Goal: Task Accomplishment & Management: Manage account settings

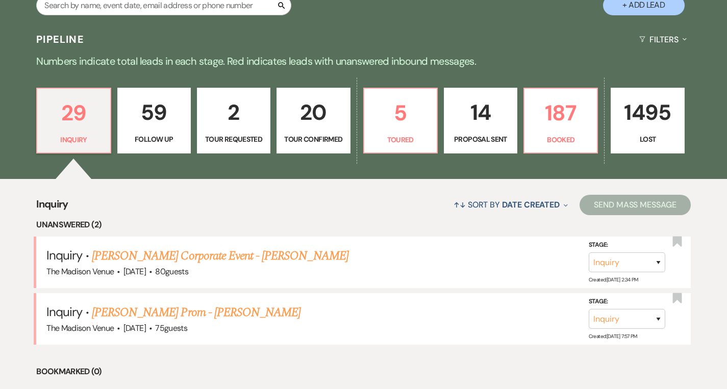
scroll to position [263, 0]
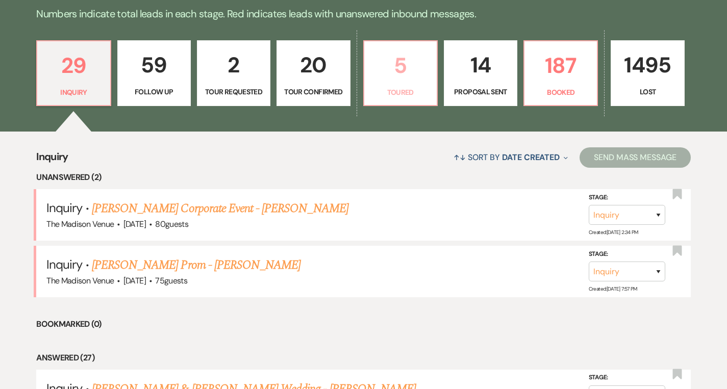
click at [402, 71] on p "5" at bounding box center [401, 65] width 60 height 34
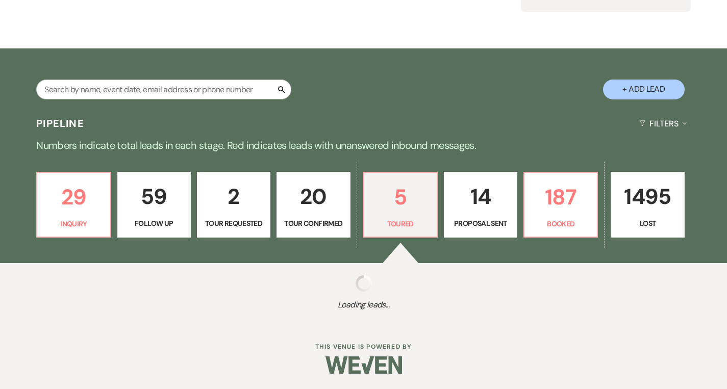
scroll to position [261, 0]
select select "5"
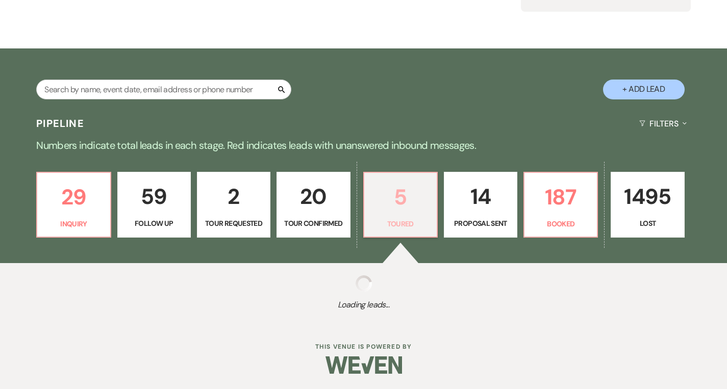
select select "5"
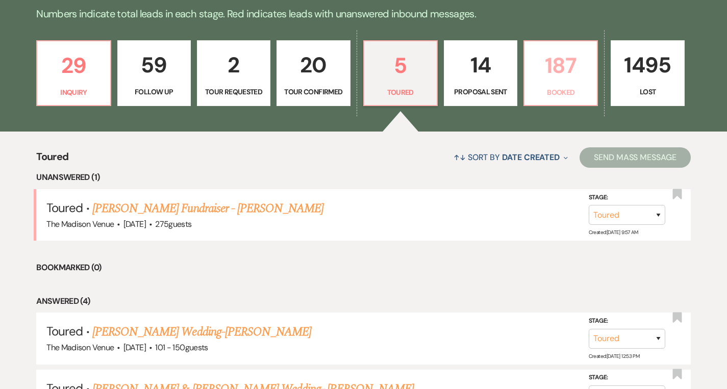
click at [545, 83] on link "187 Booked" at bounding box center [561, 73] width 75 height 66
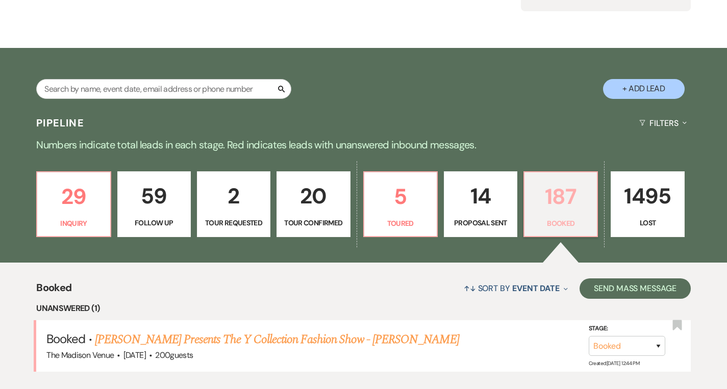
scroll to position [261, 0]
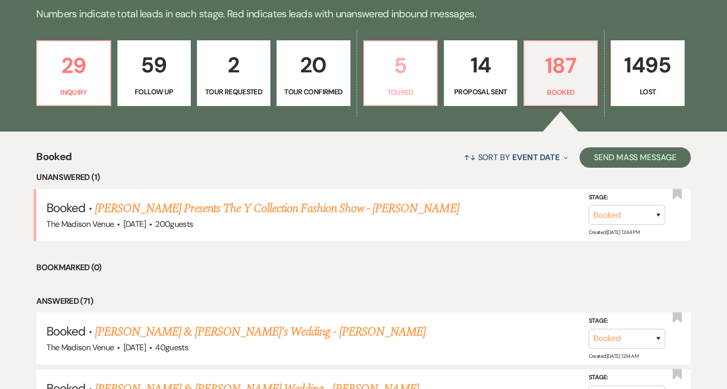
click at [388, 80] on p "5" at bounding box center [401, 65] width 60 height 34
select select "5"
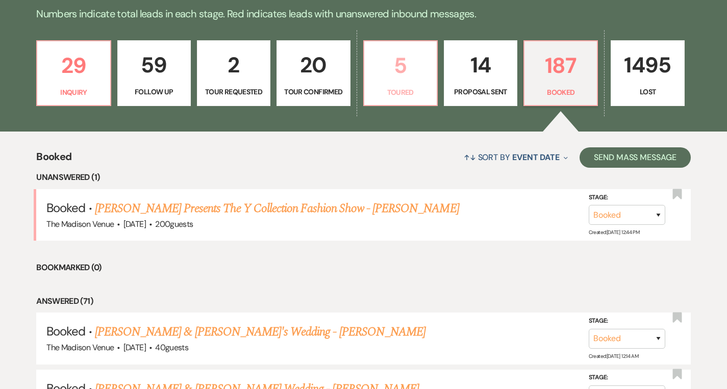
select select "5"
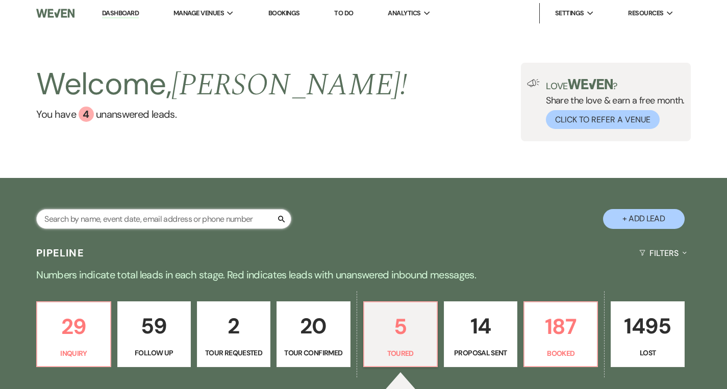
click at [162, 225] on input "text" at bounding box center [163, 219] width 255 height 20
type input "[PERSON_NAME]"
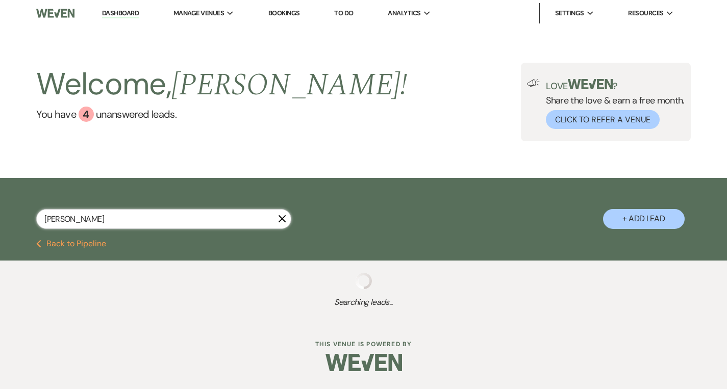
select select "8"
select select "6"
select select "8"
select select "5"
select select "8"
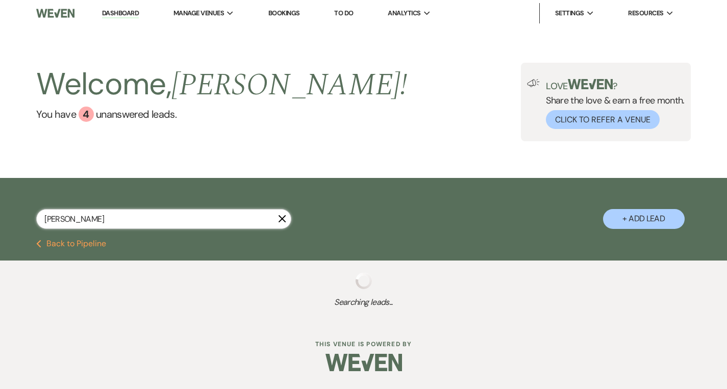
select select "5"
select select "8"
select select "6"
select select "8"
select select "6"
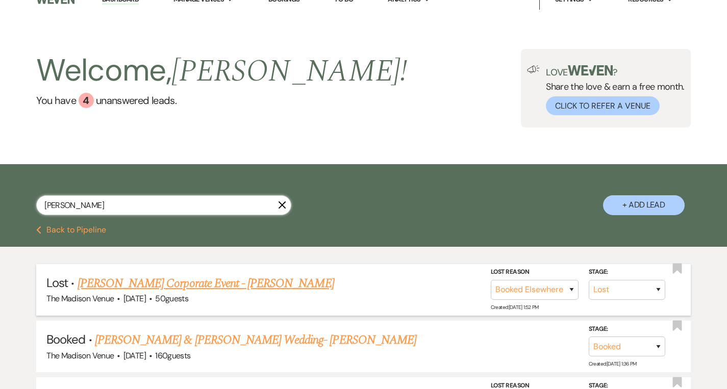
scroll to position [14, 0]
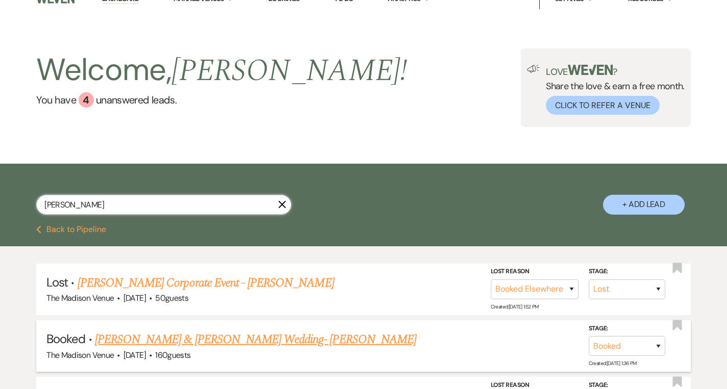
type input "[PERSON_NAME]"
click at [223, 338] on link "[PERSON_NAME] & [PERSON_NAME] Wedding- [PERSON_NAME]" at bounding box center [256, 340] width 322 height 18
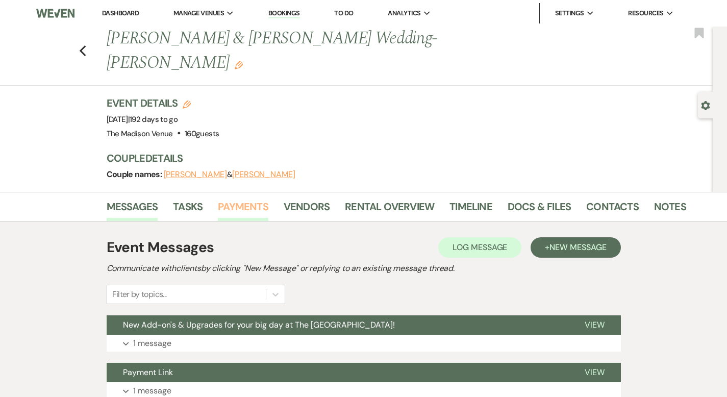
click at [218, 199] on link "Payments" at bounding box center [243, 210] width 51 height 22
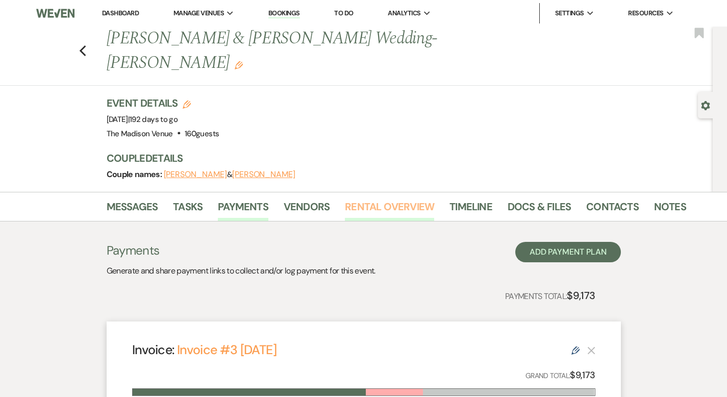
click at [347, 199] on link "Rental Overview" at bounding box center [389, 210] width 89 height 22
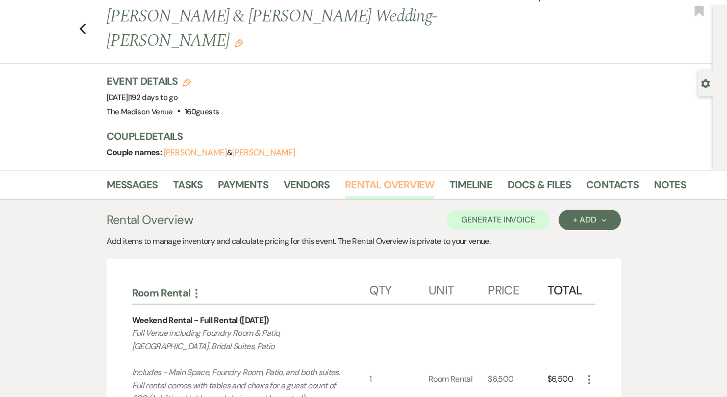
scroll to position [23, 0]
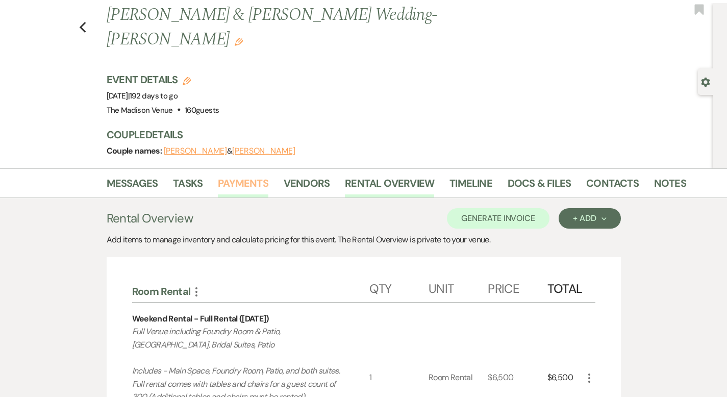
click at [218, 175] on link "Payments" at bounding box center [243, 186] width 51 height 22
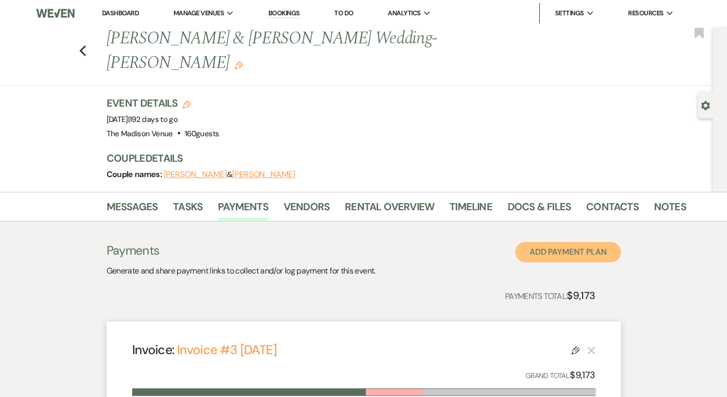
click at [594, 242] on button "Add Payment Plan" at bounding box center [569, 252] width 106 height 20
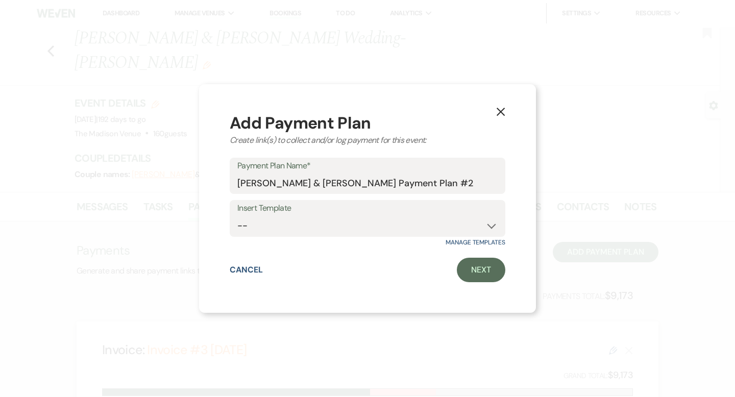
click at [497, 107] on icon "X" at bounding box center [500, 111] width 9 height 9
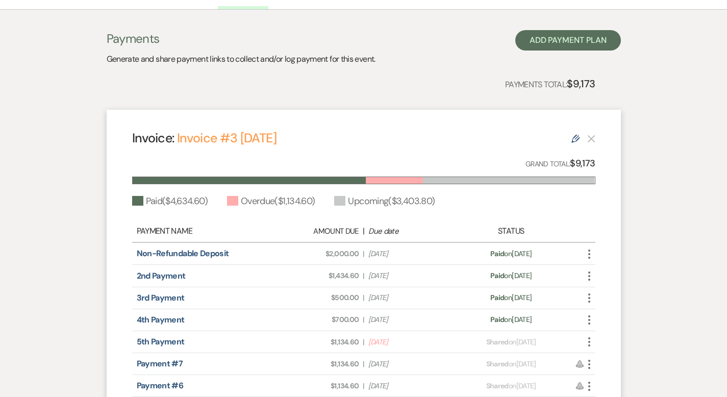
scroll to position [225, 0]
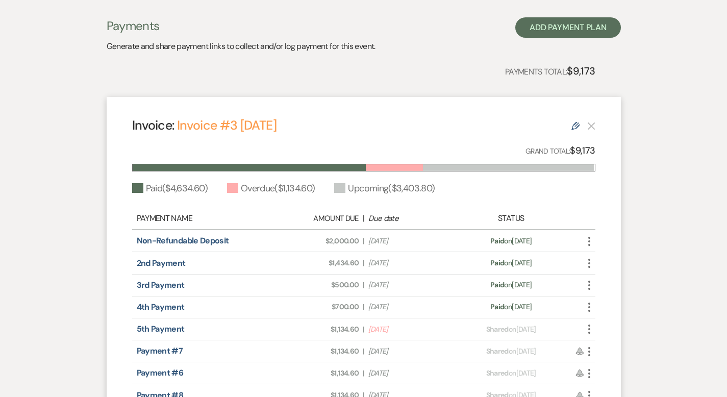
click at [580, 122] on icon "Edit" at bounding box center [576, 126] width 8 height 8
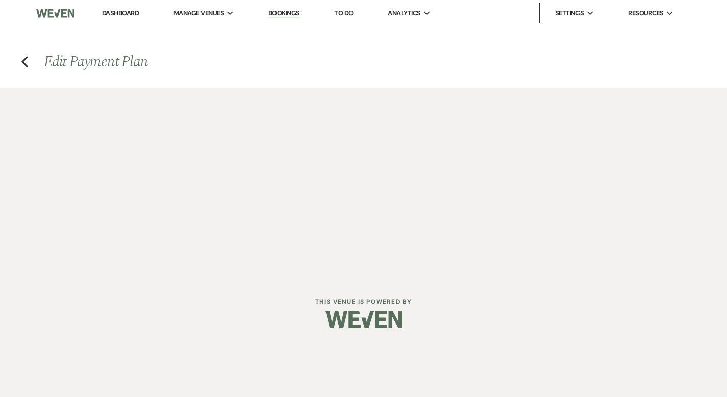
select select "19192"
select select "1"
select select "true"
select select "1"
select select "true"
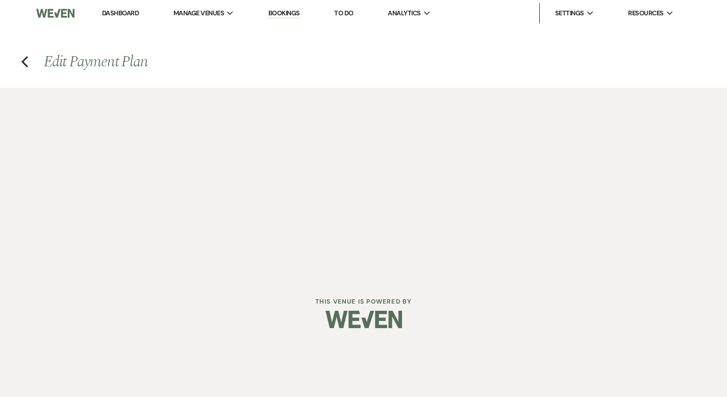
select select "1"
select select "2"
select select "flat"
select select "true"
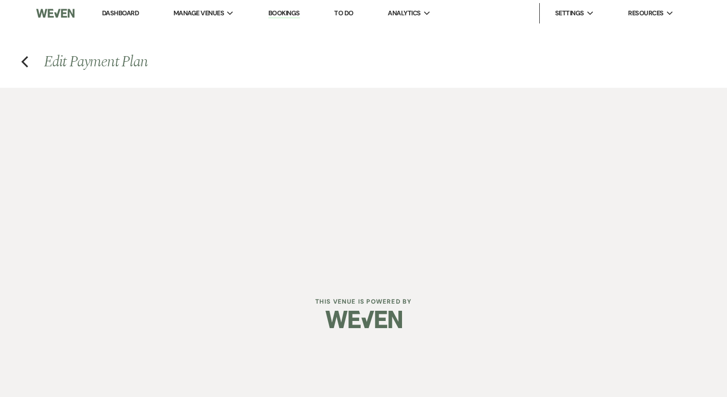
select select "2"
select select "flat"
select select "true"
select select "client"
select select "weeks"
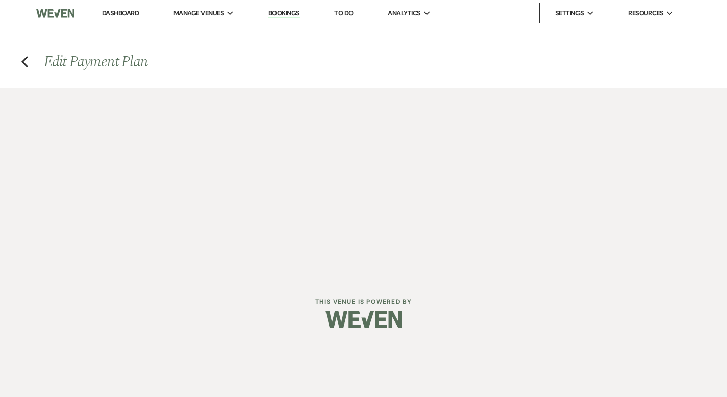
select select "2"
select select "flat"
select select "true"
select select "client"
select select "weeks"
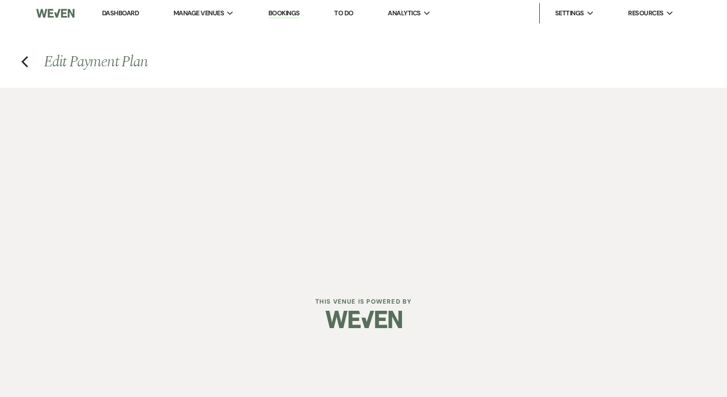
select select "2"
select select "flat"
select select "true"
select select "client"
select select "weeks"
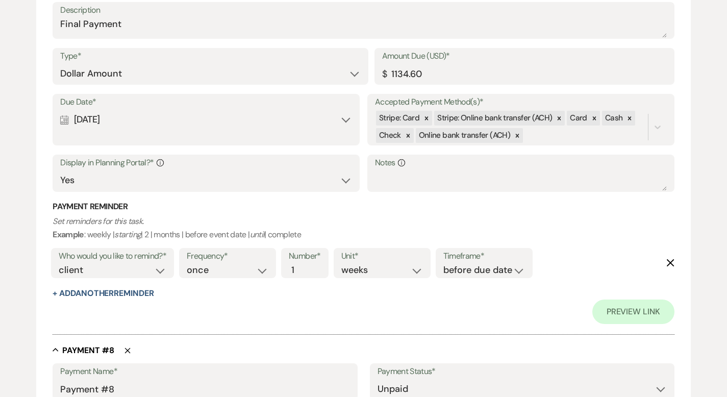
scroll to position [2227, 0]
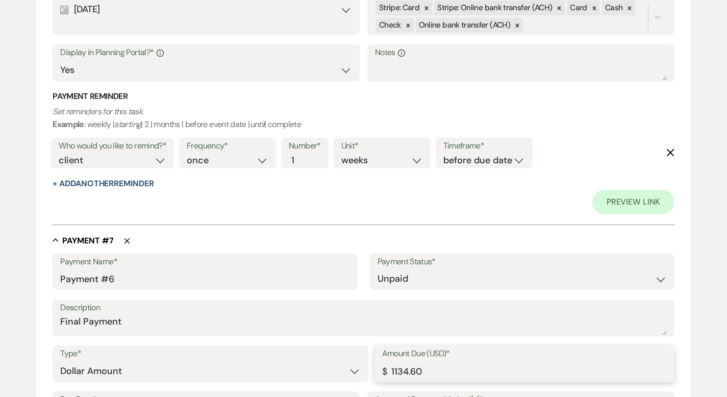
click at [426, 375] on input "1134.60" at bounding box center [524, 371] width 285 height 20
click at [426, 374] on input "1134.60" at bounding box center [524, 371] width 285 height 20
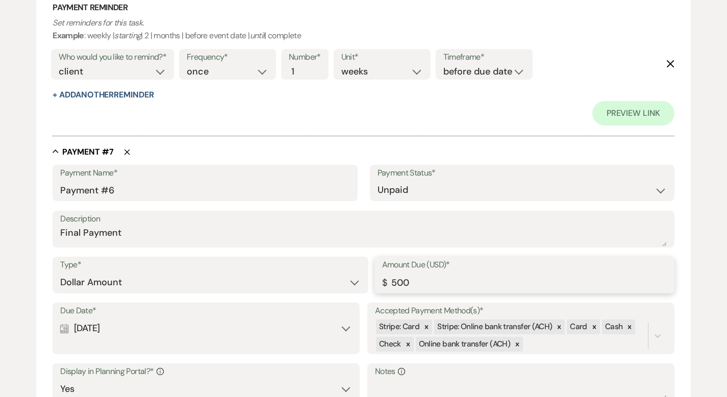
scroll to position [2554, 0]
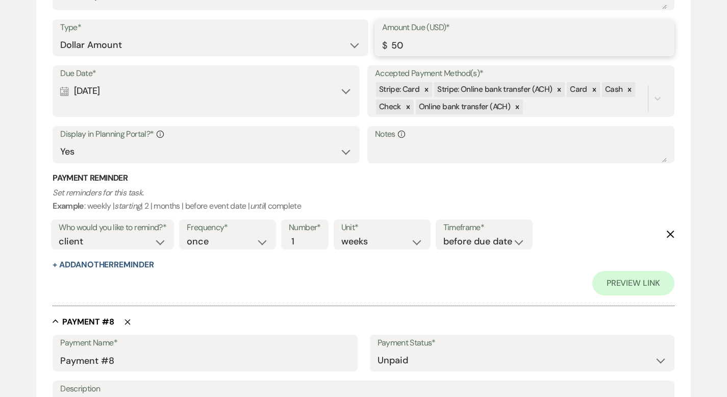
type input "5"
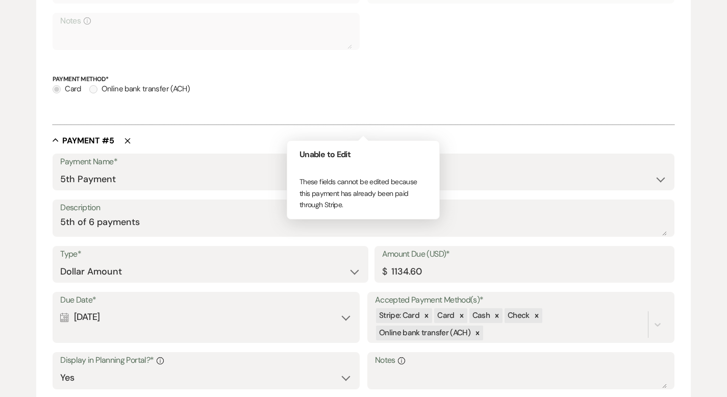
scroll to position [1457, 0]
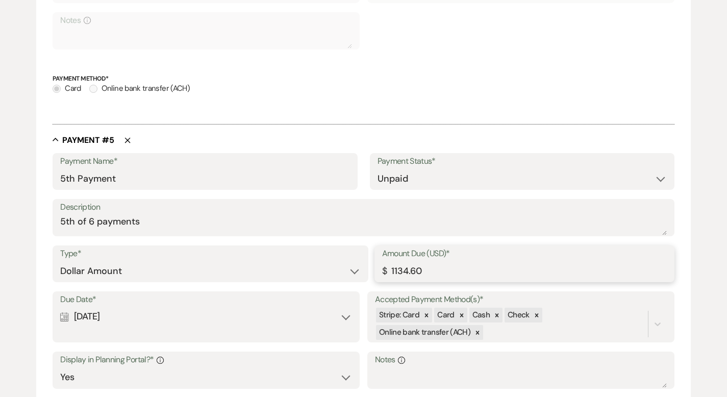
drag, startPoint x: 401, startPoint y: 271, endPoint x: 383, endPoint y: 274, distance: 18.1
click at [383, 274] on div "Amount Due (USD)* $ 1134.60" at bounding box center [525, 264] width 300 height 37
type input "500.00"
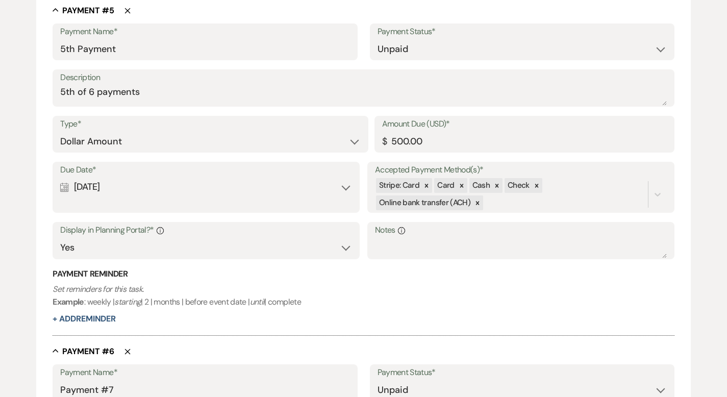
scroll to position [1589, 0]
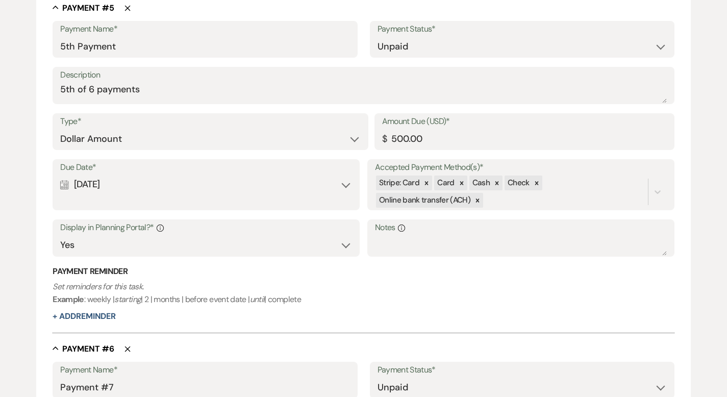
click at [346, 184] on div "Calendar [DATE] Expand" at bounding box center [206, 185] width 292 height 20
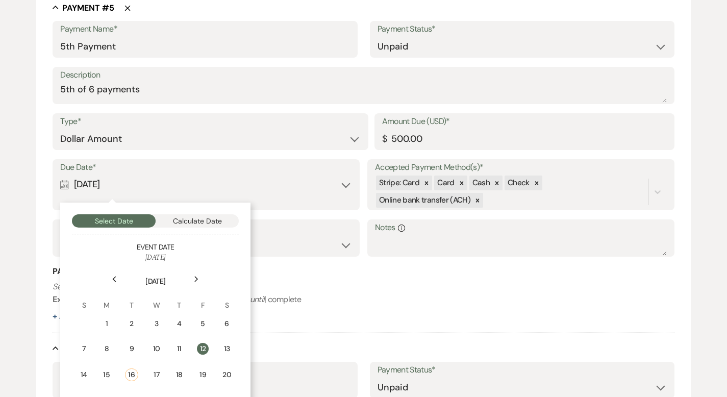
click at [346, 184] on div "Calendar [DATE] Collapse" at bounding box center [206, 185] width 292 height 20
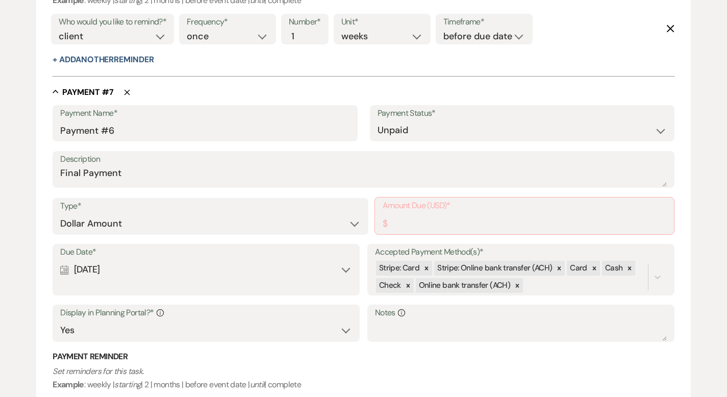
scroll to position [2244, 0]
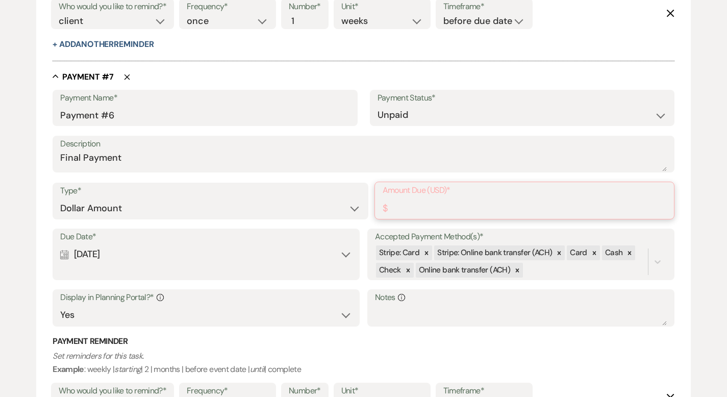
click at [419, 204] on input "Amount Due (USD)*" at bounding box center [525, 208] width 284 height 20
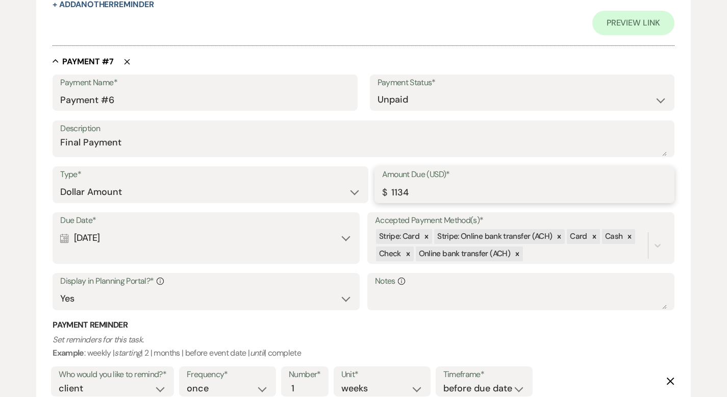
scroll to position [2410, 0]
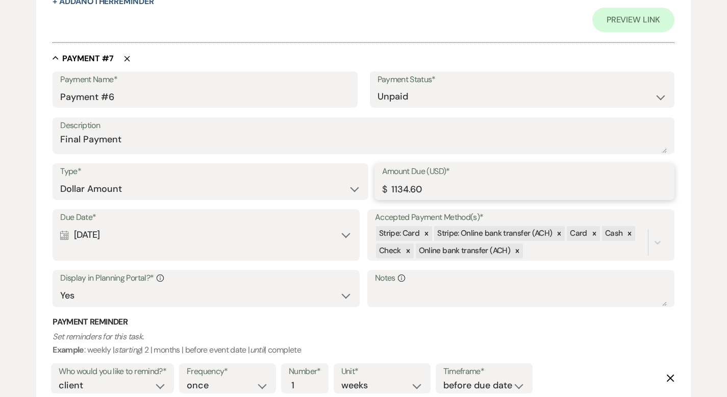
type input "1134.60"
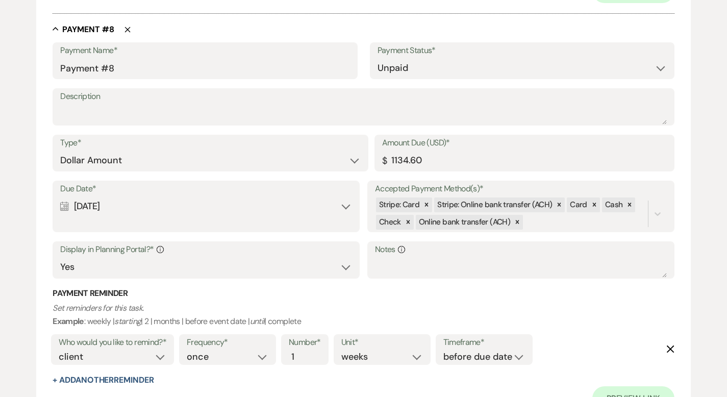
scroll to position [3050, 0]
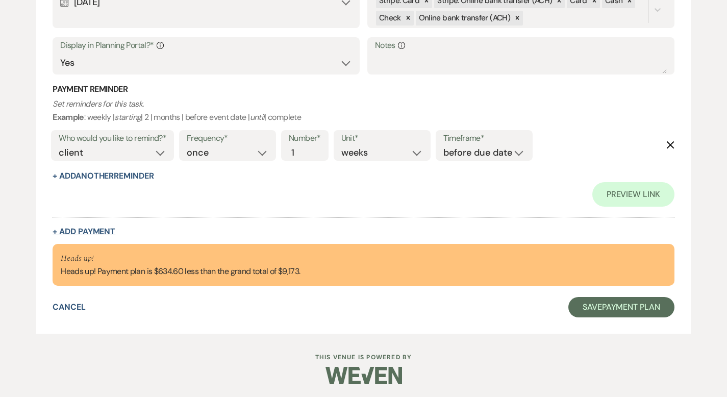
click at [89, 229] on button "+ Add Payment" at bounding box center [84, 232] width 63 height 8
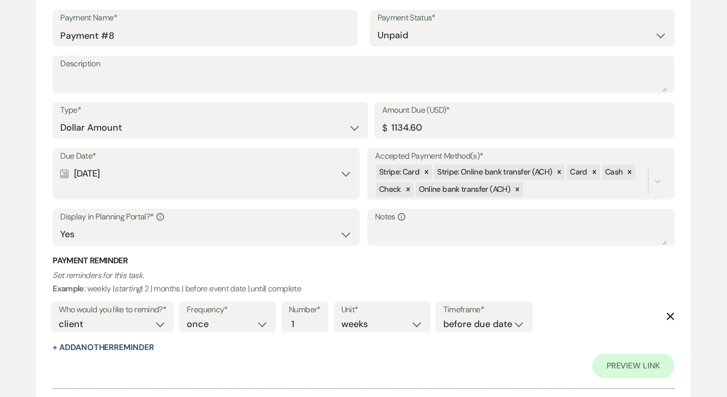
select select "2"
select select "flat"
select select "true"
select select "client"
select select "weeks"
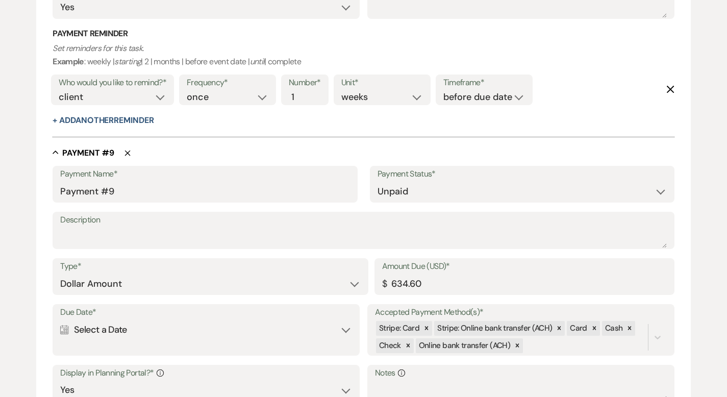
scroll to position [2961, 0]
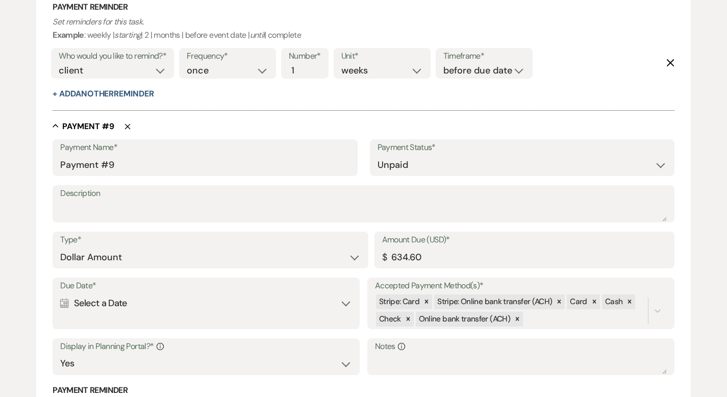
click at [127, 312] on div "Due Date* Calendar Select a Date Expand" at bounding box center [206, 304] width 307 height 52
click at [135, 306] on div "Calendar Select a Date Expand" at bounding box center [206, 303] width 292 height 20
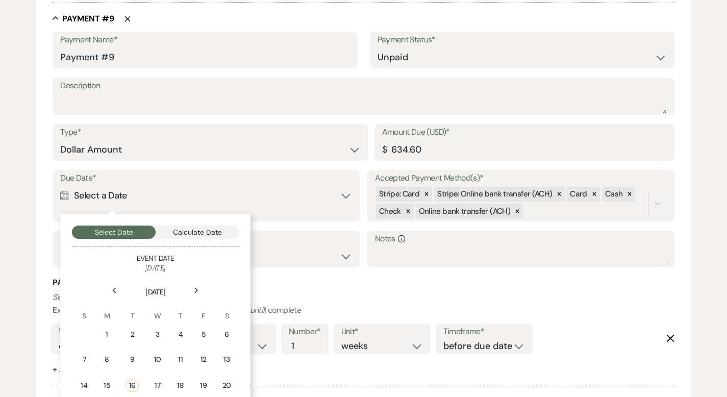
scroll to position [3179, 0]
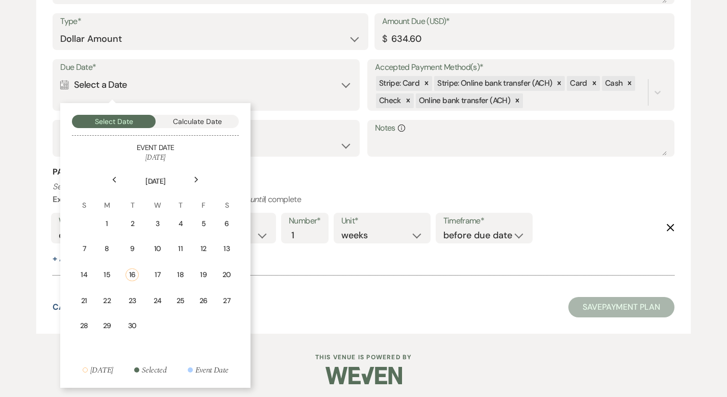
click at [201, 172] on div "Next" at bounding box center [196, 180] width 16 height 16
click at [203, 293] on div "24" at bounding box center [203, 298] width 9 height 11
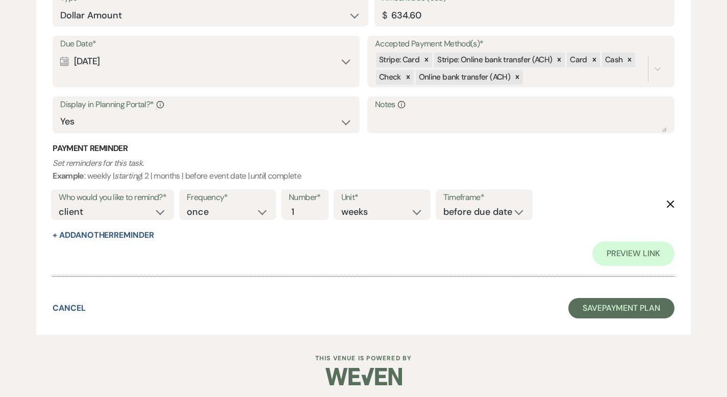
scroll to position [3400, 0]
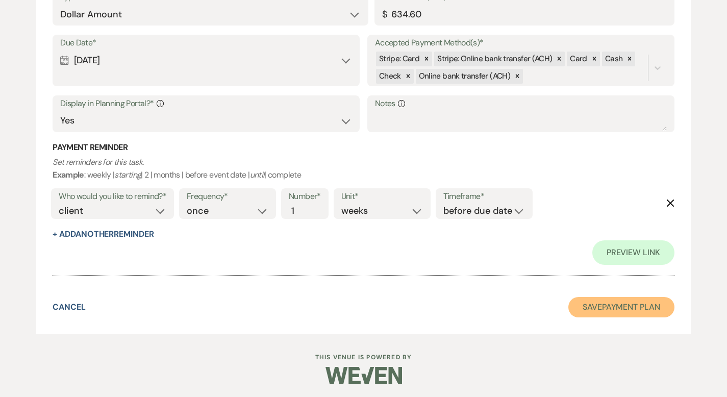
click at [580, 297] on button "Save Payment Plan" at bounding box center [622, 307] width 106 height 20
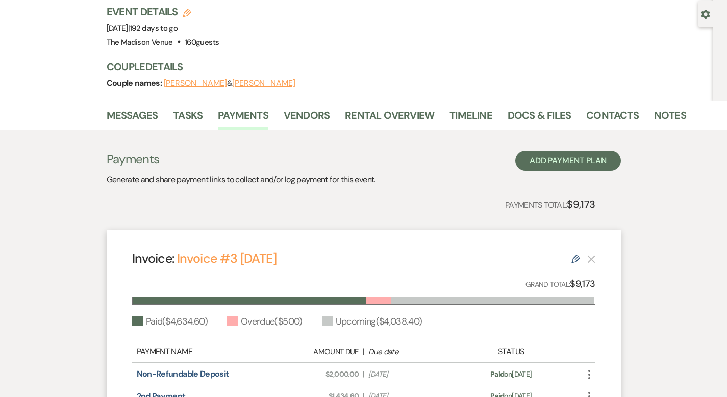
scroll to position [91, 0]
drag, startPoint x: 343, startPoint y: 88, endPoint x: 331, endPoint y: 99, distance: 16.6
click at [345, 108] on link "Rental Overview" at bounding box center [389, 119] width 89 height 22
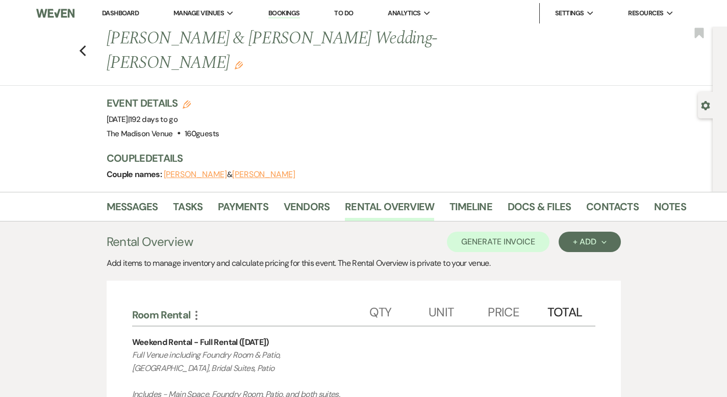
click at [115, 13] on link "Dashboard" at bounding box center [120, 13] width 37 height 9
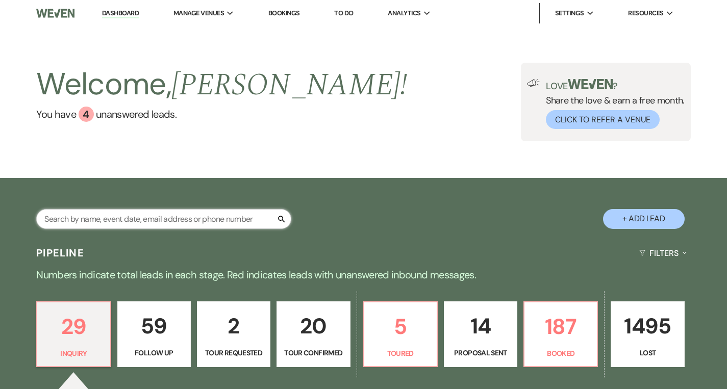
click at [161, 215] on input "text" at bounding box center [163, 219] width 255 height 20
click at [123, 217] on input "text" at bounding box center [163, 219] width 255 height 20
type input "[DEMOGRAPHIC_DATA]"
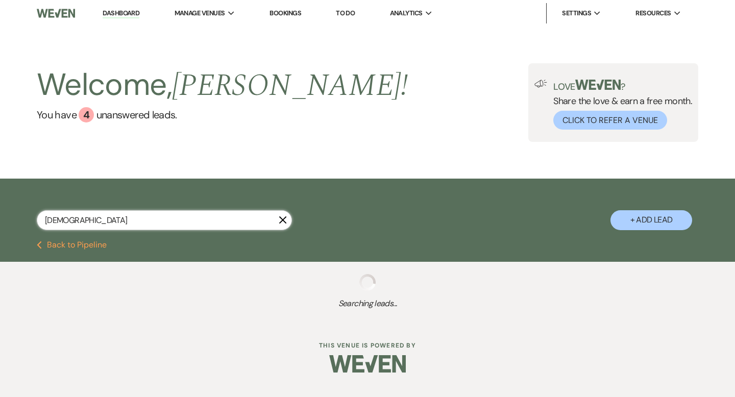
select select "4"
select select "6"
select select "9"
select select "8"
select select "5"
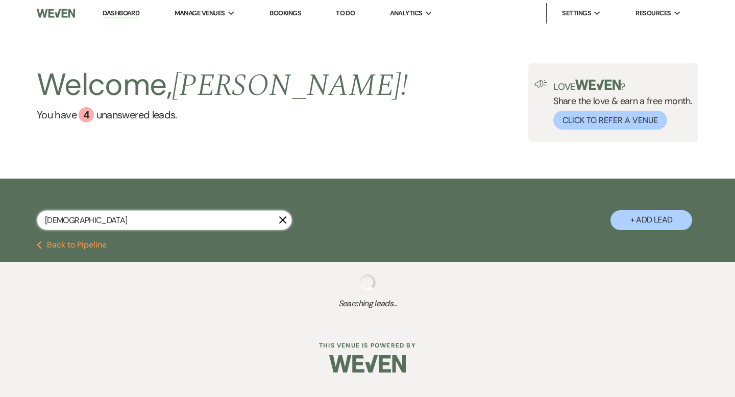
select select "6"
select select "9"
select select "8"
select select "6"
select select "8"
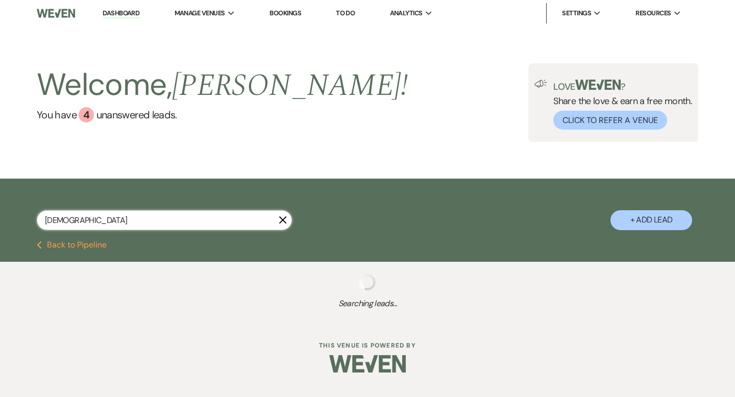
select select "6"
select select "8"
select select "5"
select select "8"
select select "5"
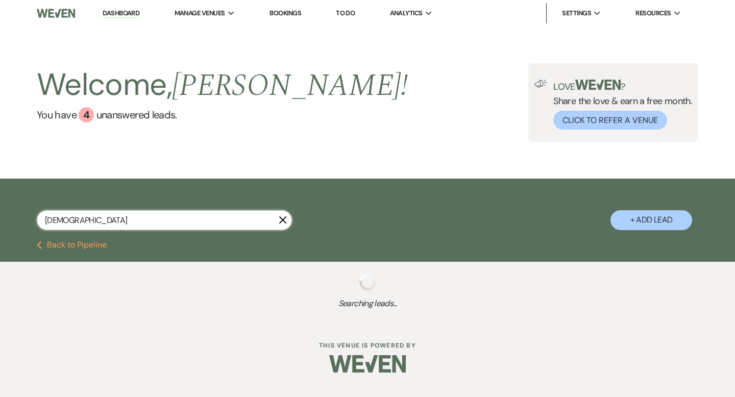
select select "8"
select select "5"
select select "8"
select select "5"
select select "8"
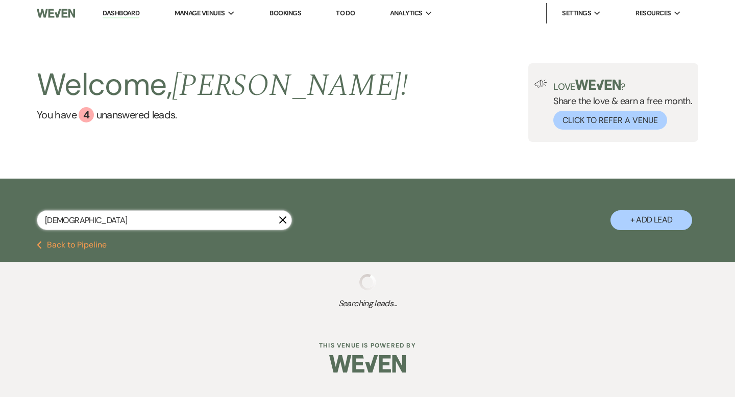
select select "5"
select select "8"
select select "5"
select select "8"
select select "5"
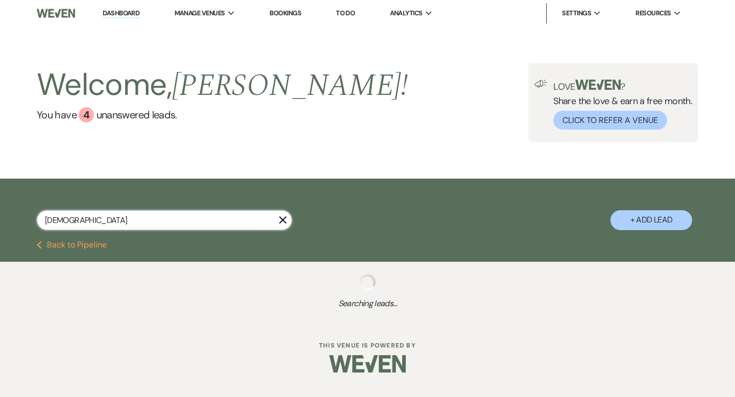
select select "8"
select select "6"
select select "8"
select select "1"
select select "8"
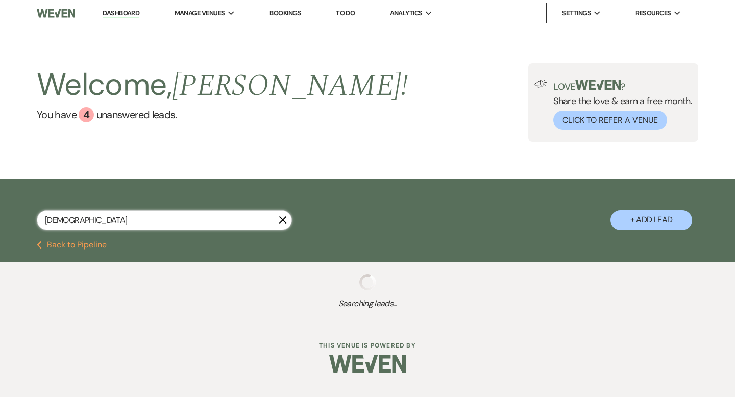
select select "6"
select select "8"
select select "6"
select select "8"
select select "7"
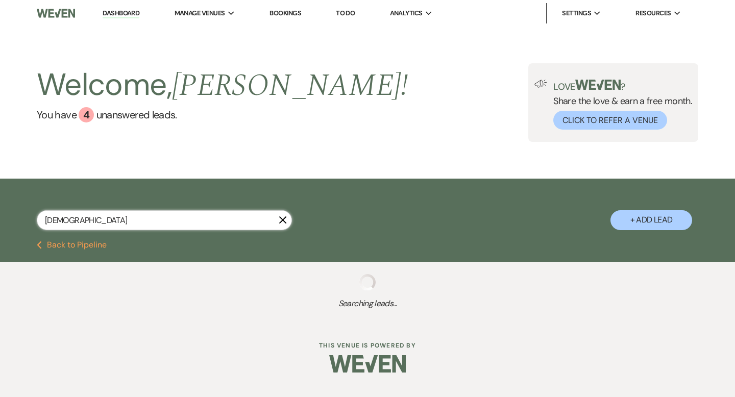
select select "8"
select select "5"
select select "8"
select select "5"
select select "8"
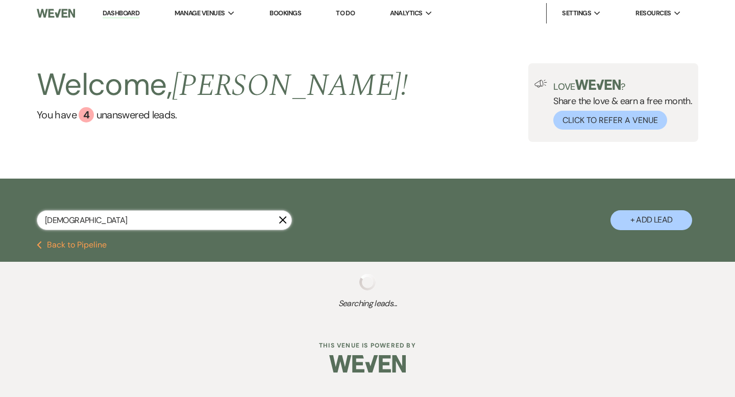
select select "5"
select select "8"
select select "11"
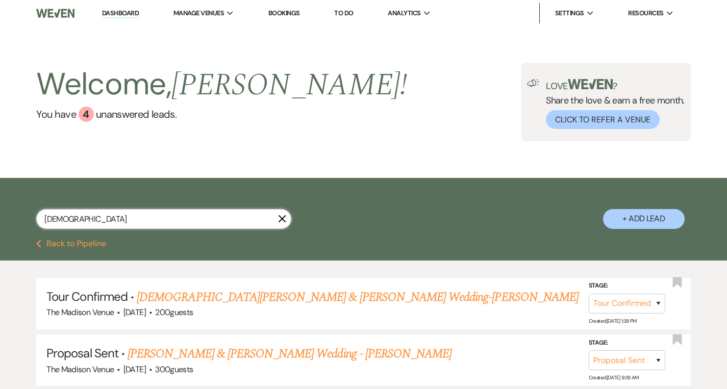
type input "[PERSON_NAME]"
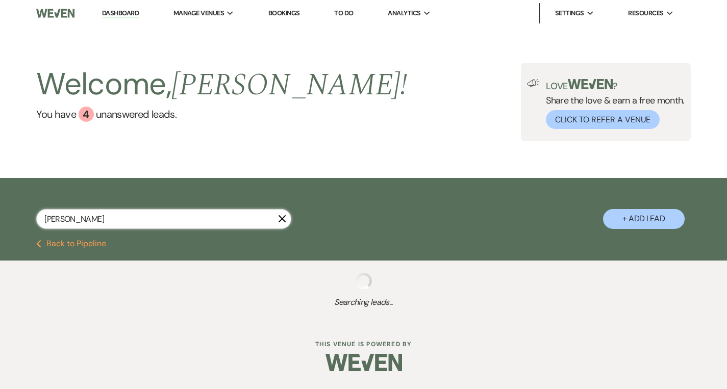
select select "8"
select select "5"
select select "8"
select select "6"
select select "8"
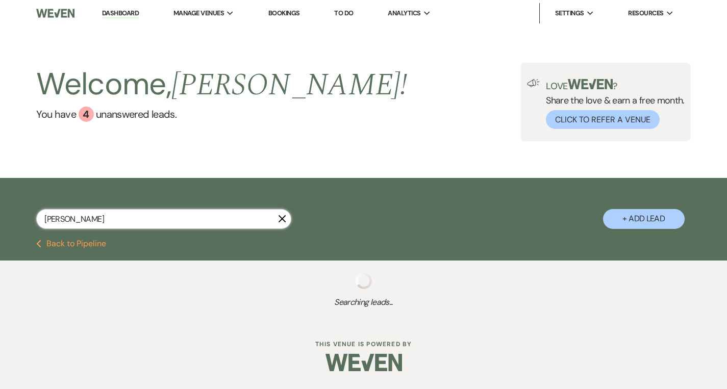
select select "5"
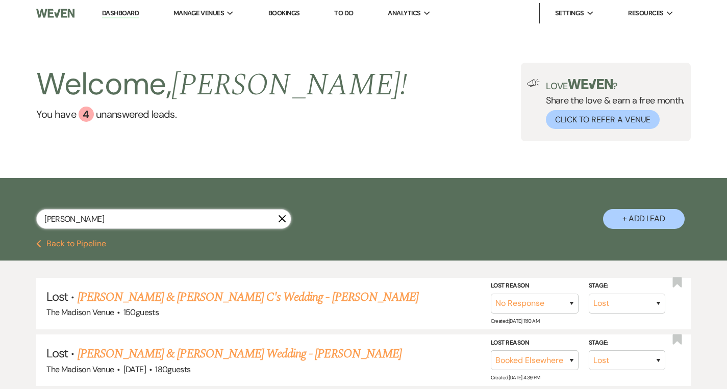
type input "[PERSON_NAME]"
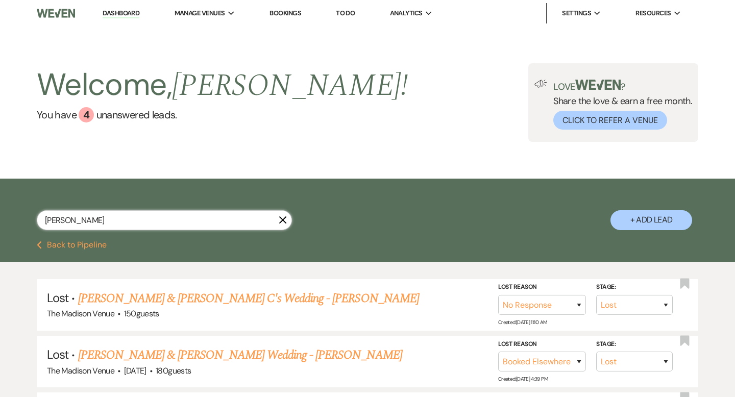
select select "8"
select select "5"
select select "8"
select select "6"
select select "8"
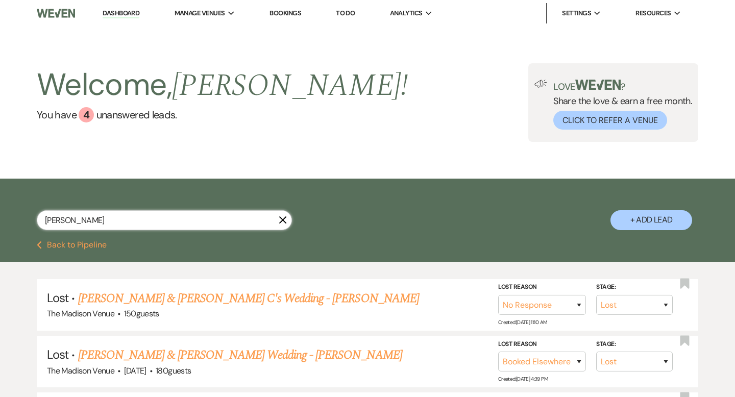
select select "5"
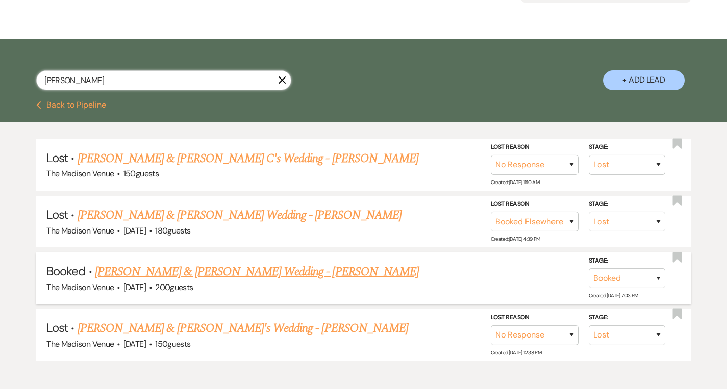
scroll to position [192, 0]
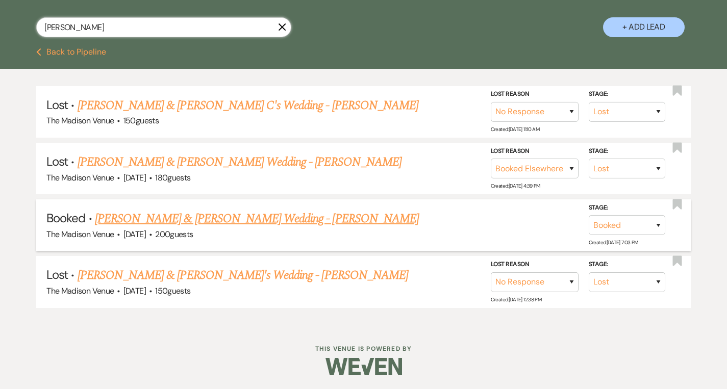
type input "[PERSON_NAME]"
click at [215, 217] on link "[PERSON_NAME] & [PERSON_NAME] Wedding - [PERSON_NAME]" at bounding box center [257, 219] width 324 height 18
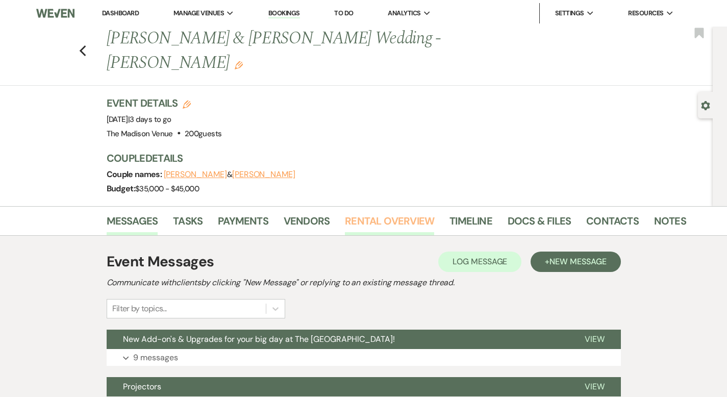
click at [345, 213] on link "Rental Overview" at bounding box center [389, 224] width 89 height 22
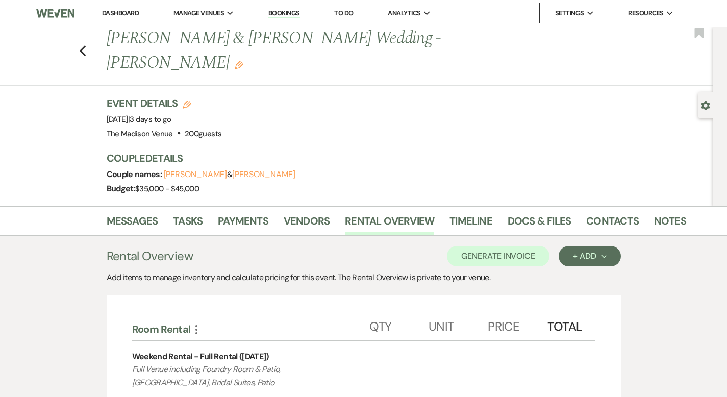
click at [117, 12] on link "Dashboard" at bounding box center [120, 13] width 37 height 9
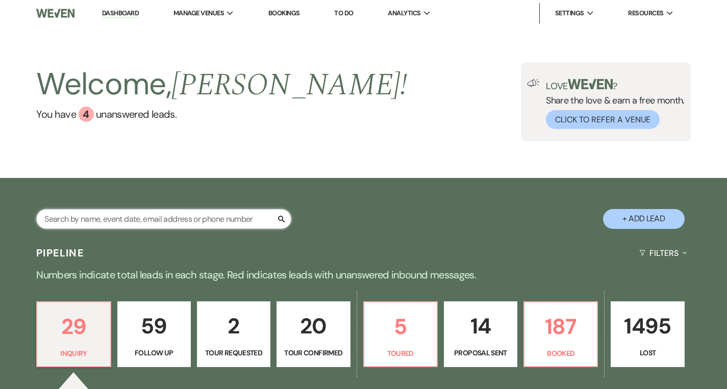
click at [165, 220] on input "text" at bounding box center [163, 219] width 255 height 20
type input "[PERSON_NAME]"
select select "8"
select select "6"
select select "8"
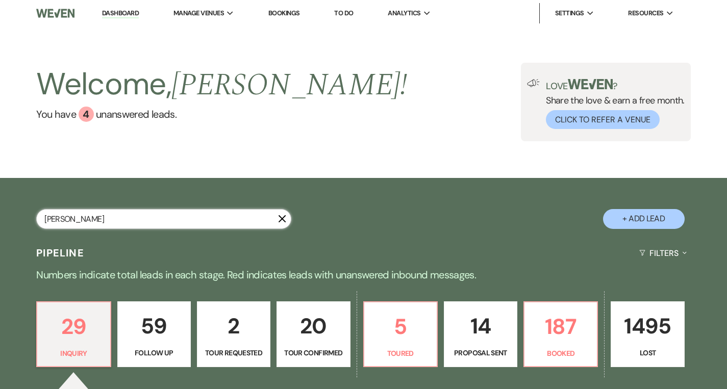
select select "5"
select select "8"
select select "5"
select select "8"
select select "6"
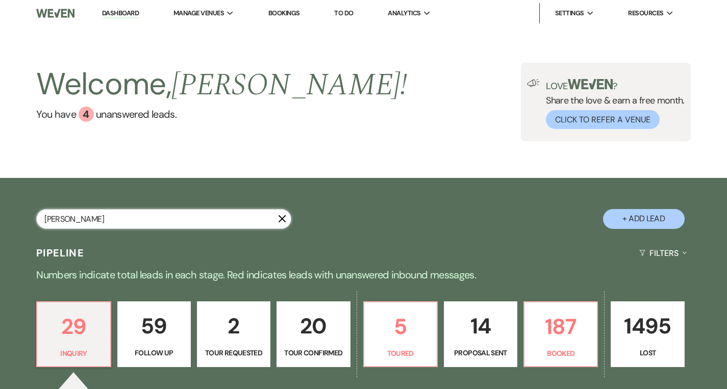
select select "8"
select select "6"
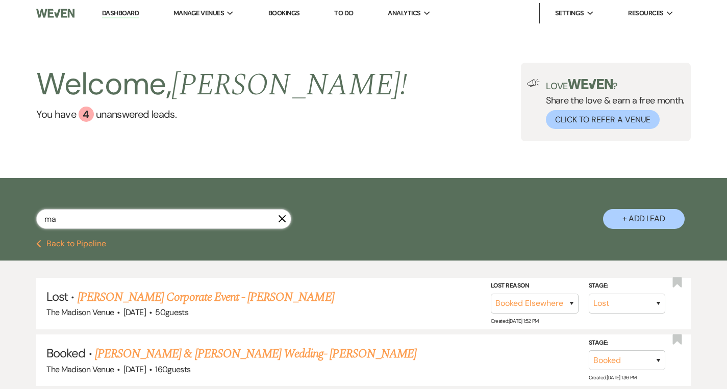
type input "m"
type input "[PERSON_NAME]"
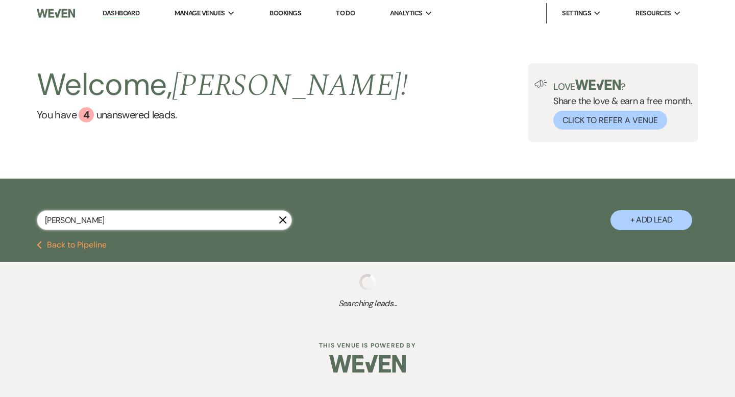
select select "8"
select select "5"
select select "8"
select select "5"
select select "8"
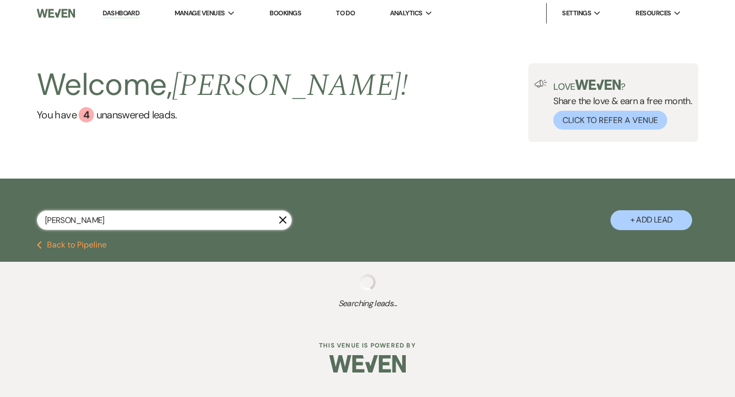
select select "5"
select select "8"
select select "5"
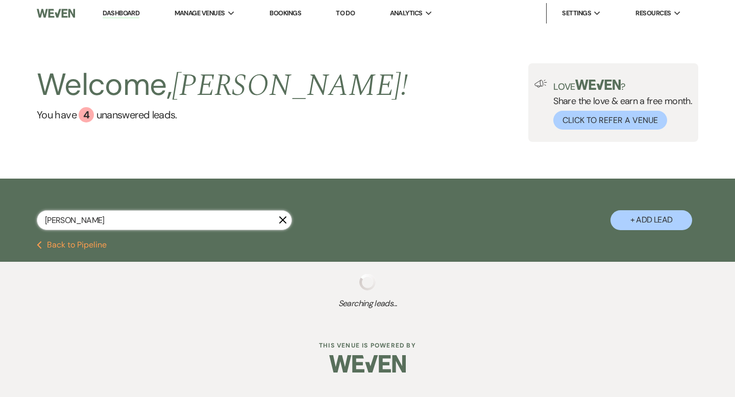
select select "8"
select select "5"
select select "8"
select select "5"
select select "8"
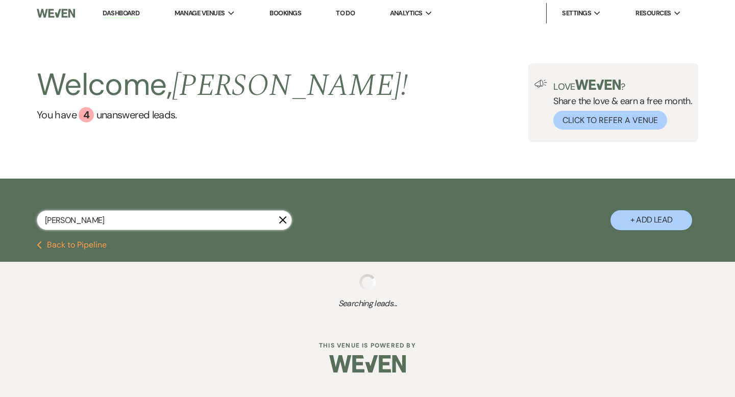
select select "5"
select select "8"
select select "5"
select select "8"
select select "6"
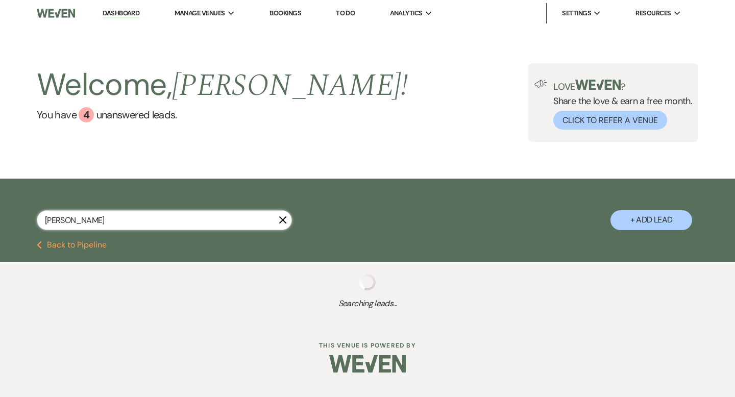
select select "8"
select select "5"
select select "8"
select select "5"
select select "8"
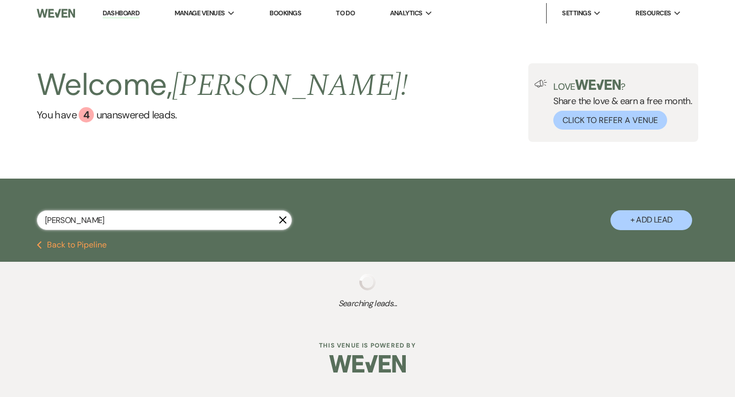
select select "2"
select select "8"
select select "1"
select select "8"
select select "5"
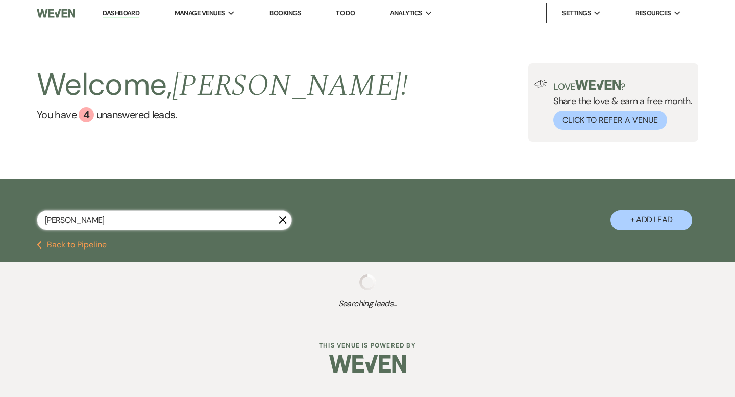
select select "8"
select select "1"
select select "8"
select select "6"
select select "8"
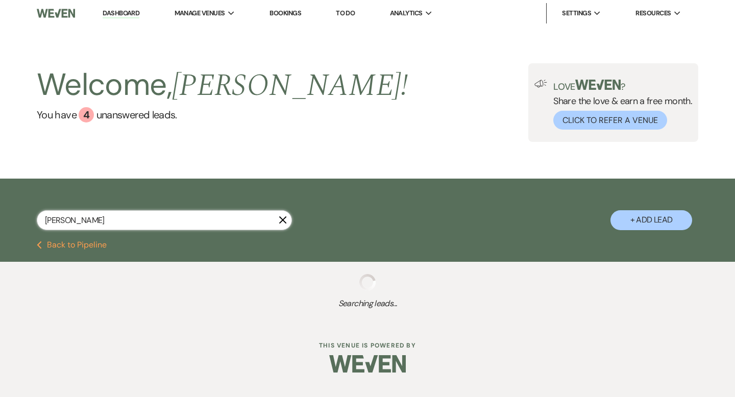
select select "10"
select select "8"
select select "6"
select select "8"
select select "6"
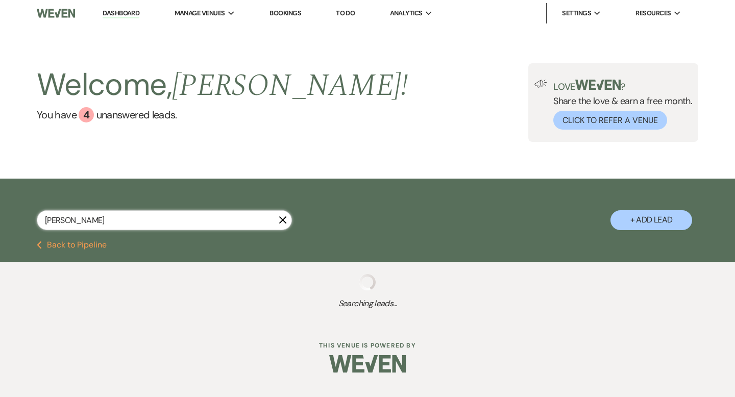
select select "8"
select select "5"
select select "8"
select select "5"
select select "8"
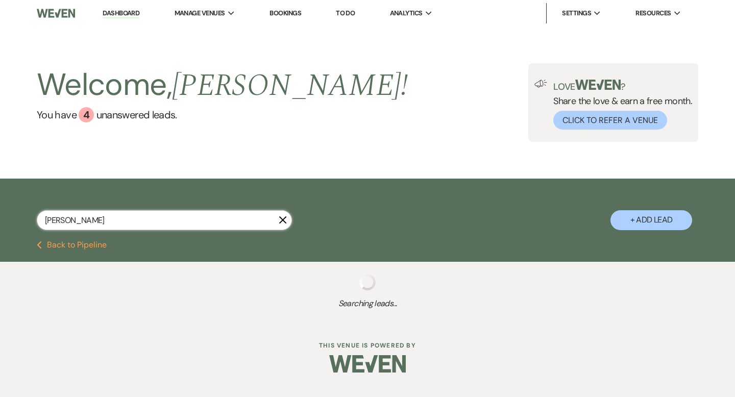
select select "6"
select select "8"
select select "5"
select select "8"
select select "5"
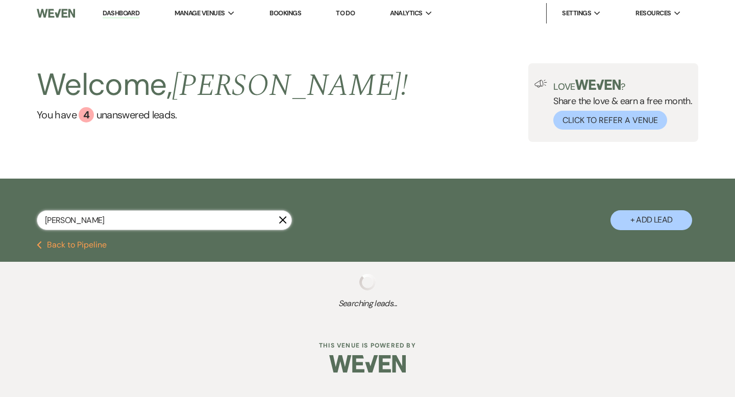
select select "8"
select select "5"
select select "8"
select select "5"
select select "8"
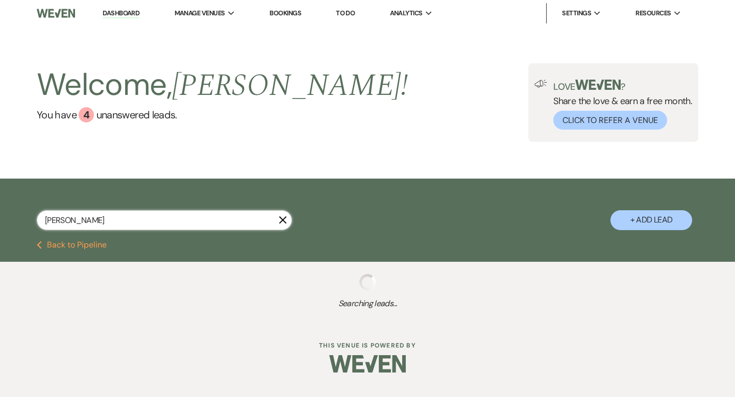
select select "7"
select select "8"
select select "5"
select select "8"
select select "5"
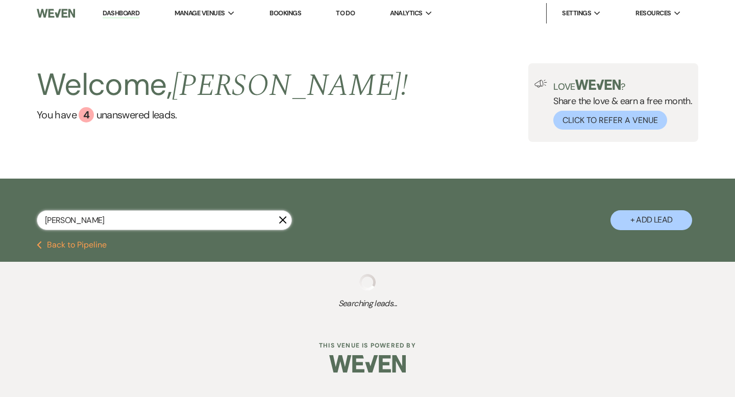
select select "8"
select select "11"
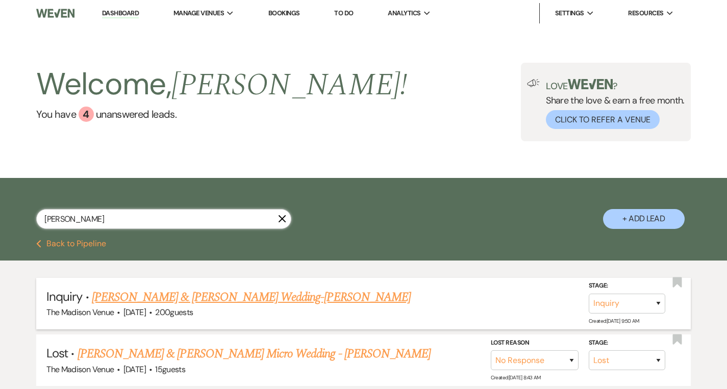
type input "[PERSON_NAME]"
click at [153, 299] on link "[PERSON_NAME] & [PERSON_NAME] Wedding-[PERSON_NAME]" at bounding box center [251, 297] width 319 height 18
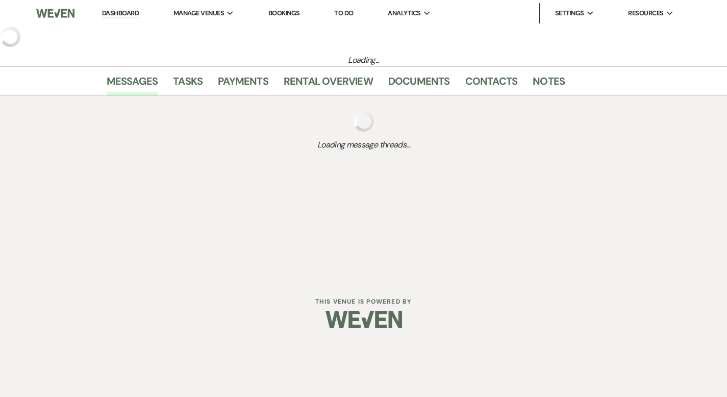
select select "5"
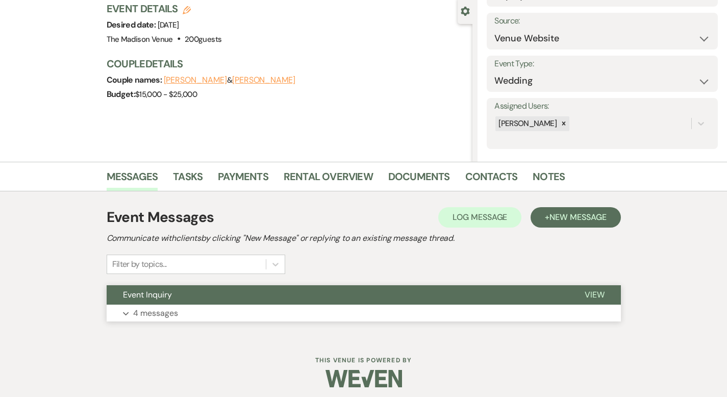
scroll to position [100, 0]
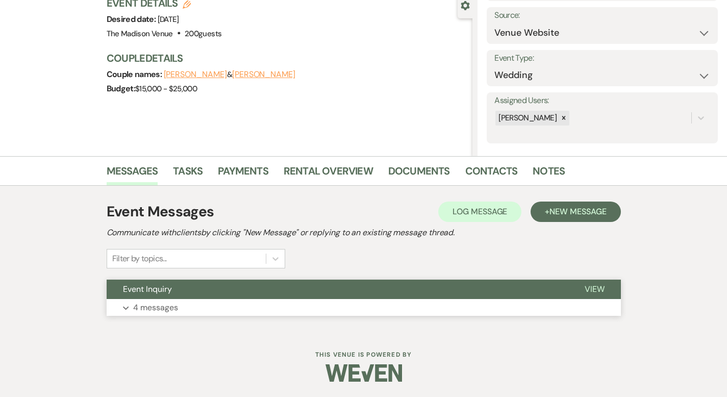
click at [605, 284] on span "View" at bounding box center [595, 289] width 20 height 11
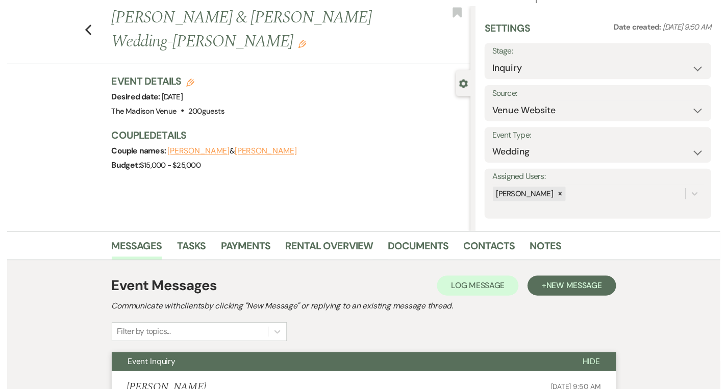
scroll to position [0, 0]
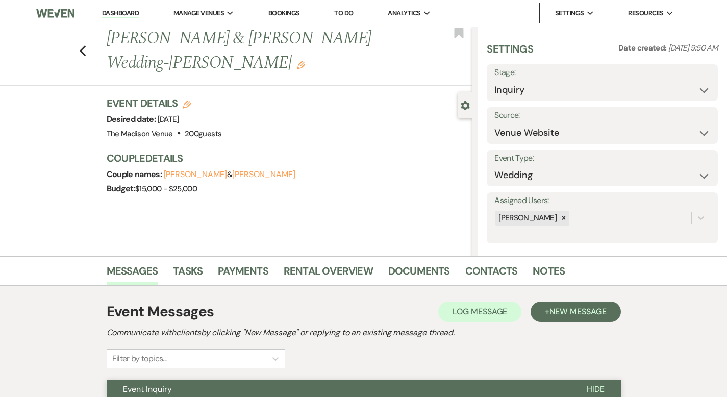
click at [116, 11] on link "Dashboard" at bounding box center [120, 14] width 37 height 10
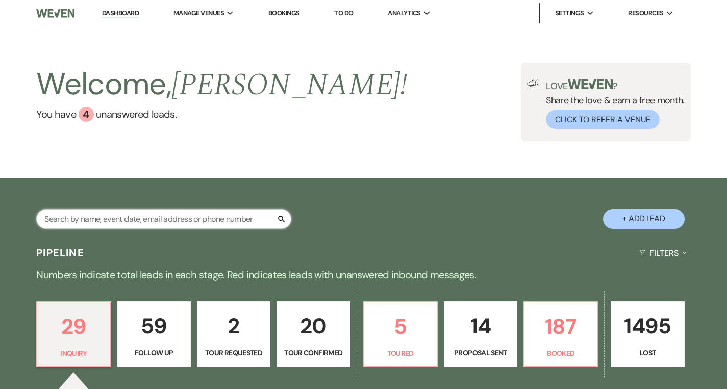
click at [144, 216] on input "text" at bounding box center [163, 219] width 255 height 20
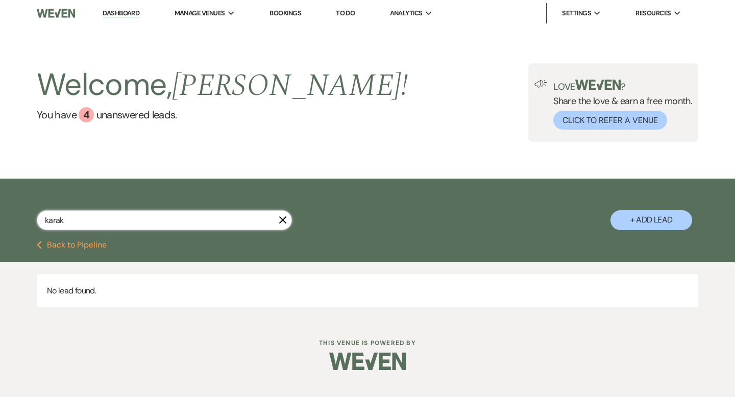
type input "kara"
select select "8"
select select "5"
select select "8"
select select "5"
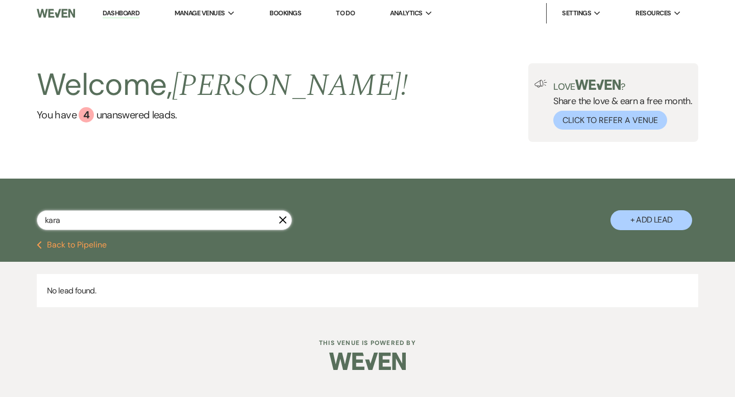
select select "8"
select select "5"
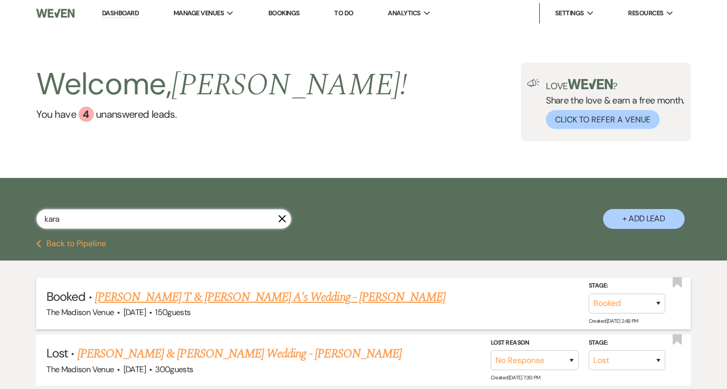
type input "kara"
click at [149, 299] on link "[PERSON_NAME] T & [PERSON_NAME] A's Wedding - [PERSON_NAME]" at bounding box center [270, 297] width 351 height 18
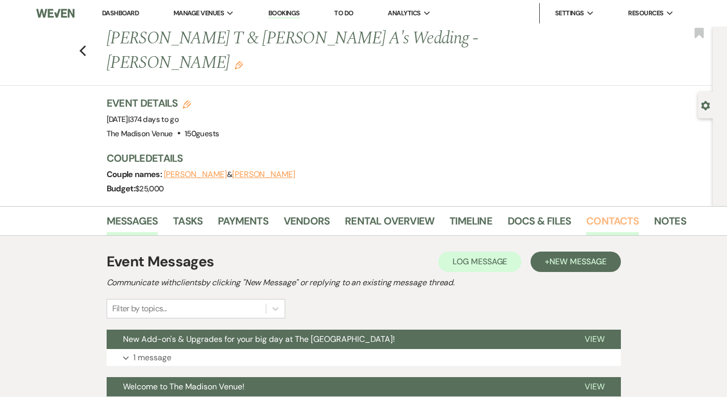
click at [586, 213] on link "Contacts" at bounding box center [612, 224] width 53 height 22
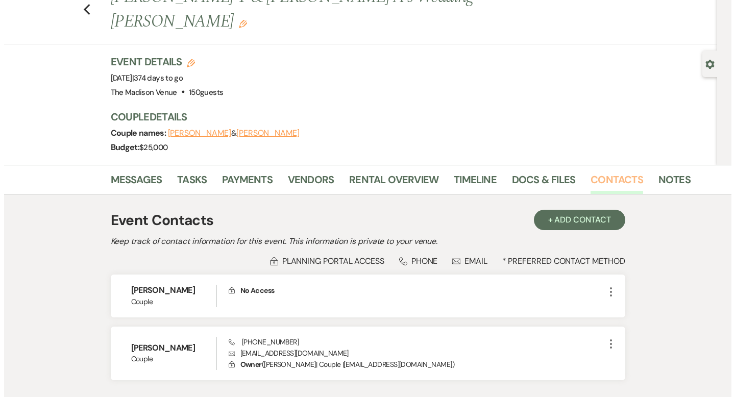
scroll to position [90, 0]
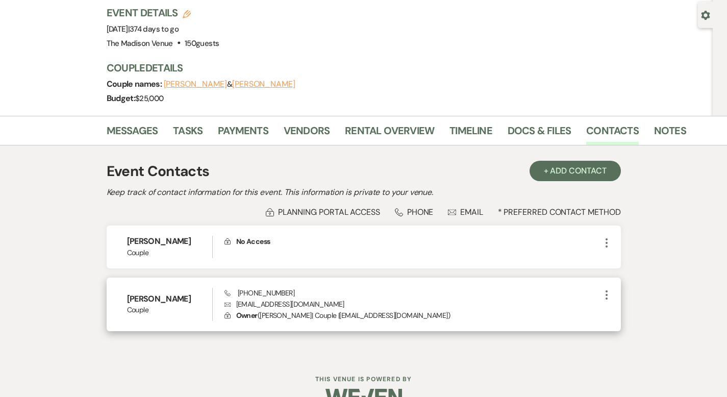
click at [608, 290] on use "button" at bounding box center [607, 294] width 2 height 9
click at [621, 311] on use "button" at bounding box center [617, 315] width 8 height 8
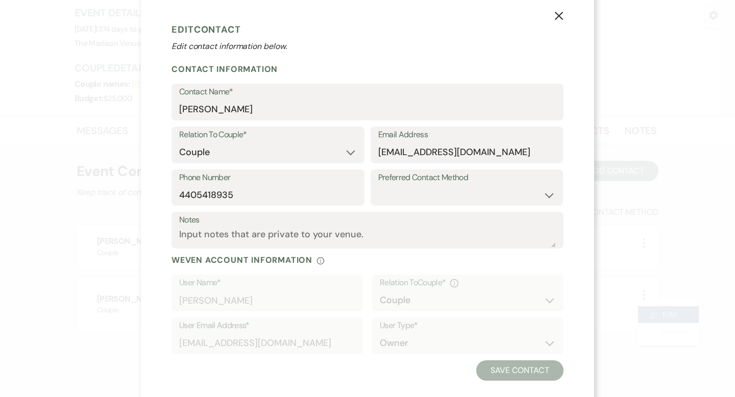
scroll to position [0, 0]
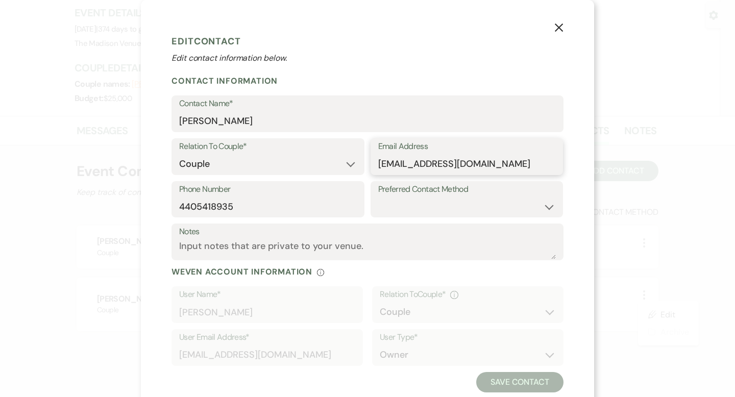
click at [483, 164] on input "[EMAIL_ADDRESS][DOMAIN_NAME]" at bounding box center [467, 164] width 178 height 20
drag, startPoint x: 483, startPoint y: 164, endPoint x: 324, endPoint y: 172, distance: 159.0
click at [324, 172] on div "Relation To Couple* Couple Planner Parent of Couple Family Member Friend Other …" at bounding box center [368, 159] width 392 height 43
click at [327, 172] on select "Couple Planner Parent of Couple Family Member Friend Other" at bounding box center [268, 164] width 178 height 20
drag, startPoint x: 372, startPoint y: 163, endPoint x: 460, endPoint y: 166, distance: 88.9
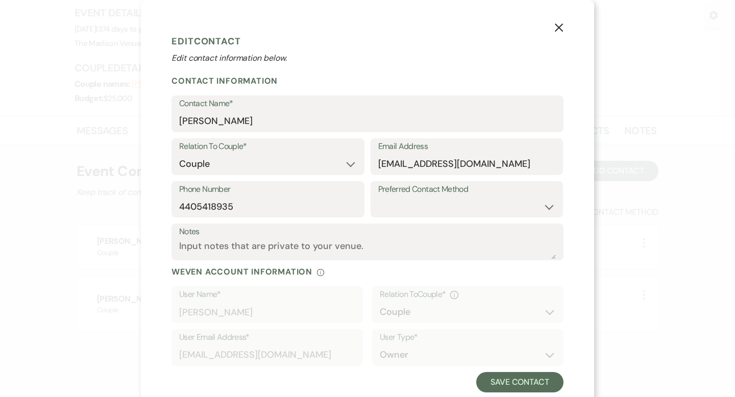
click at [460, 166] on div "Email Address [EMAIL_ADDRESS][DOMAIN_NAME]" at bounding box center [467, 156] width 193 height 37
drag, startPoint x: 483, startPoint y: 160, endPoint x: 477, endPoint y: 163, distance: 7.1
click at [477, 163] on input "[EMAIL_ADDRESS][DOMAIN_NAME]" at bounding box center [467, 164] width 178 height 20
drag, startPoint x: 476, startPoint y: 163, endPoint x: 369, endPoint y: 163, distance: 107.2
click at [371, 163] on div "Email Address [EMAIL_ADDRESS][DOMAIN_NAME]" at bounding box center [467, 156] width 193 height 37
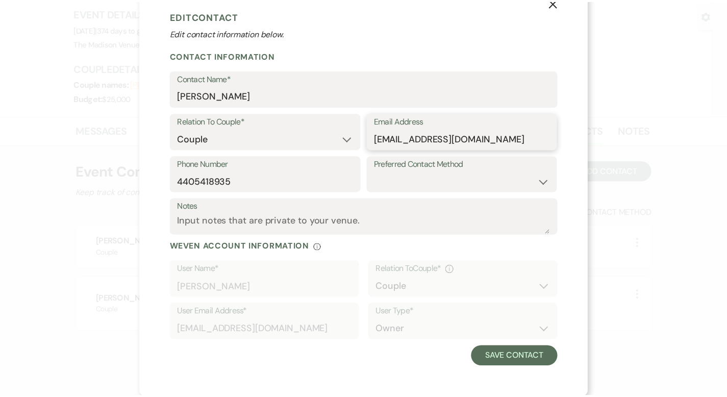
scroll to position [26, 0]
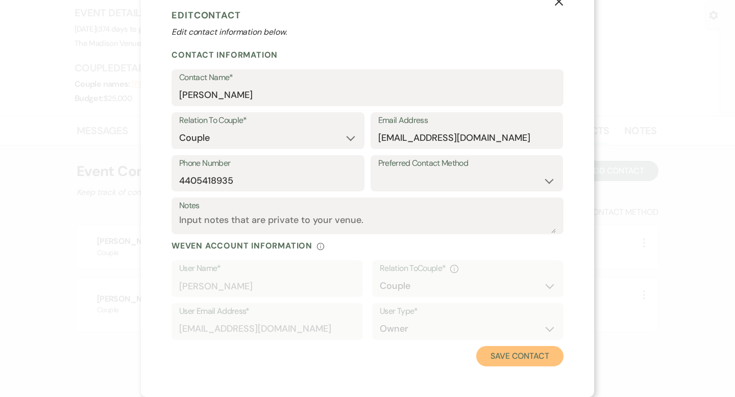
click at [535, 351] on button "Save Contact" at bounding box center [519, 356] width 87 height 20
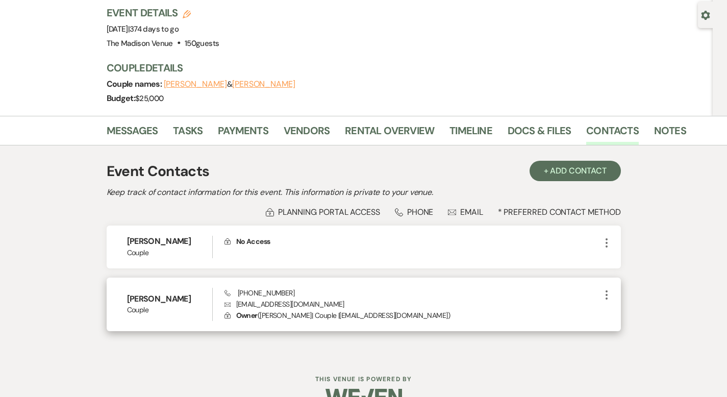
click at [225, 299] on p "Envelope [EMAIL_ADDRESS][DOMAIN_NAME]" at bounding box center [413, 304] width 376 height 11
drag, startPoint x: 217, startPoint y: 279, endPoint x: 321, endPoint y: 283, distance: 103.2
click at [321, 299] on p "Envelope [EMAIL_ADDRESS][DOMAIN_NAME]" at bounding box center [413, 304] width 376 height 11
copy p "[EMAIL_ADDRESS][DOMAIN_NAME]"
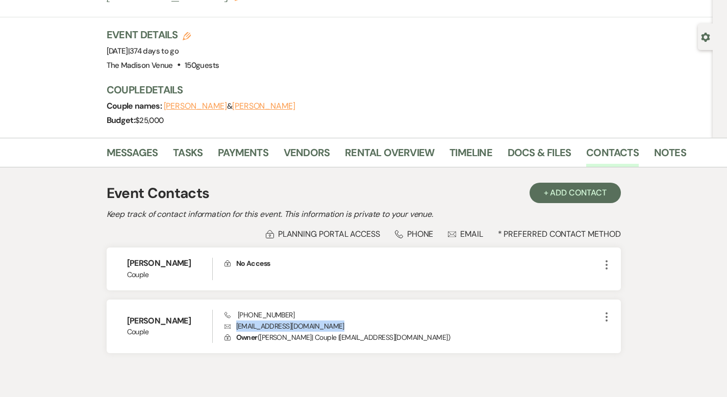
scroll to position [90, 0]
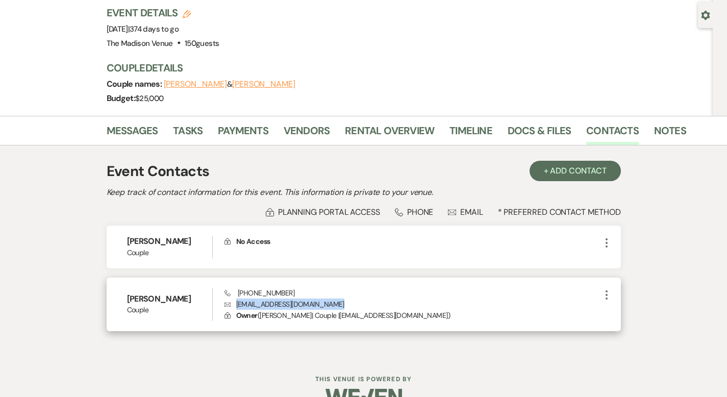
click at [613, 289] on icon "More" at bounding box center [607, 295] width 12 height 12
click at [655, 306] on button "Pencil Edit" at bounding box center [631, 314] width 61 height 17
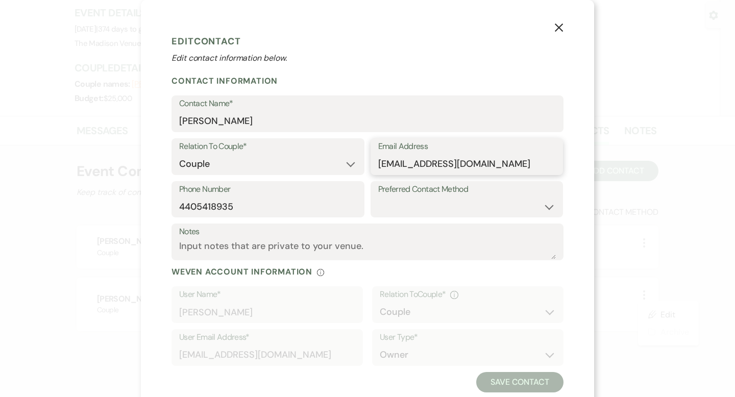
click at [382, 164] on input "[EMAIL_ADDRESS][DOMAIN_NAME]" at bounding box center [467, 164] width 178 height 20
click at [511, 388] on button "Save Contact" at bounding box center [519, 382] width 87 height 20
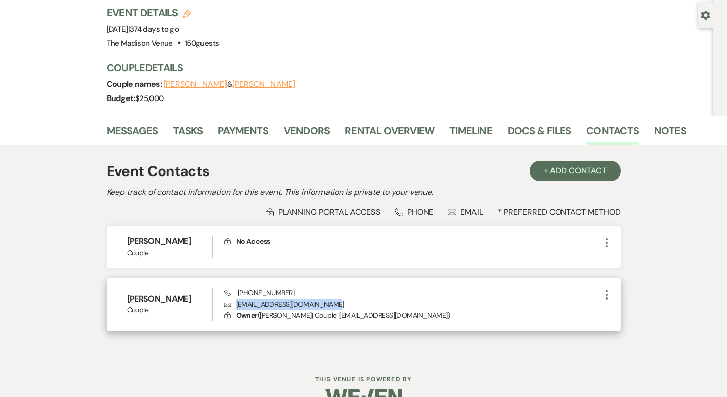
drag, startPoint x: 216, startPoint y: 279, endPoint x: 299, endPoint y: 279, distance: 82.7
click at [319, 299] on p "Envelope [EMAIL_ADDRESS][DOMAIN_NAME]" at bounding box center [413, 304] width 376 height 11
copy p "[EMAIL_ADDRESS][DOMAIN_NAME]"
